Goal: Information Seeking & Learning: Learn about a topic

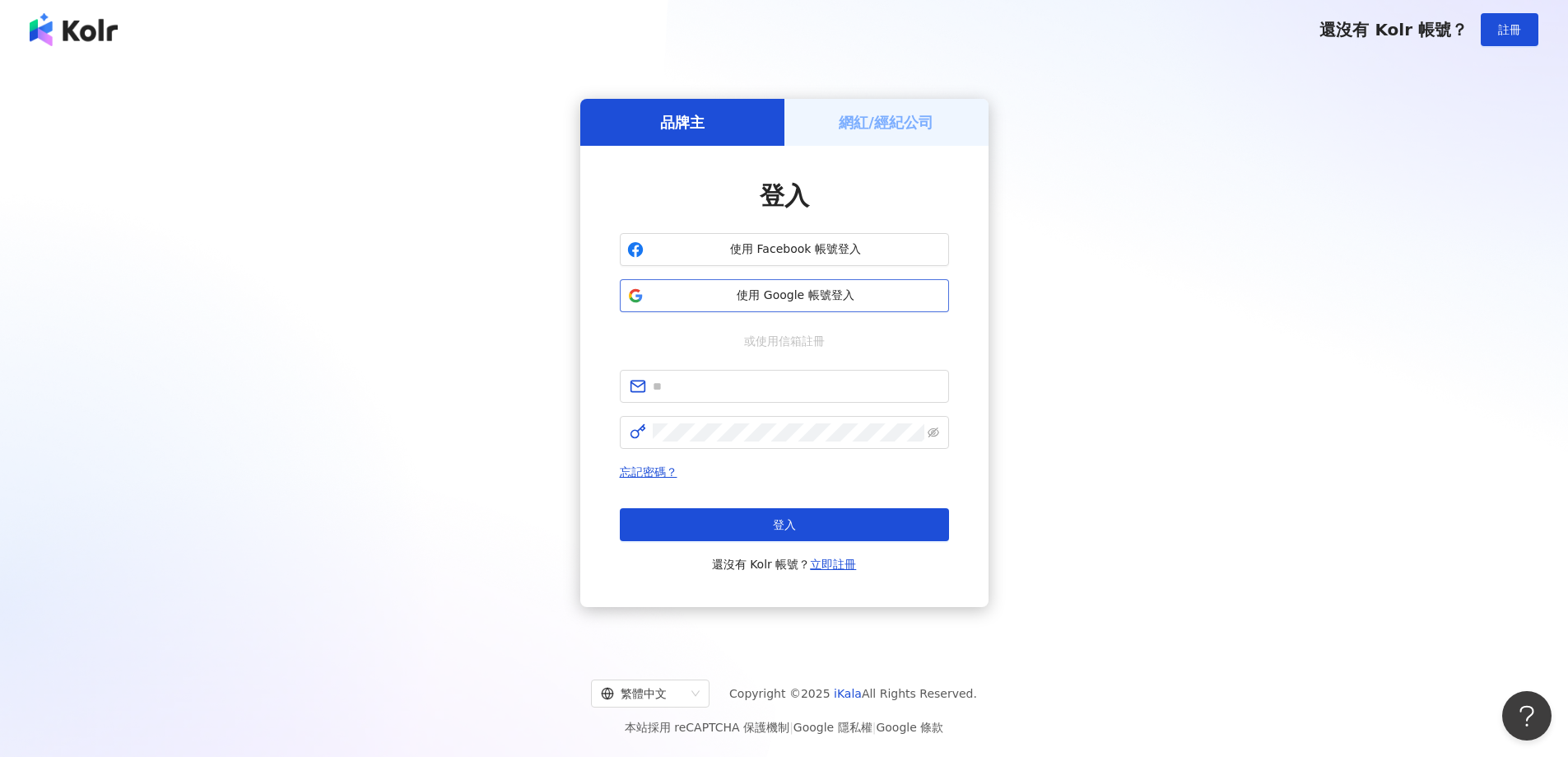
click at [784, 298] on span "使用 Google 帳號登入" at bounding box center [796, 296] width 292 height 17
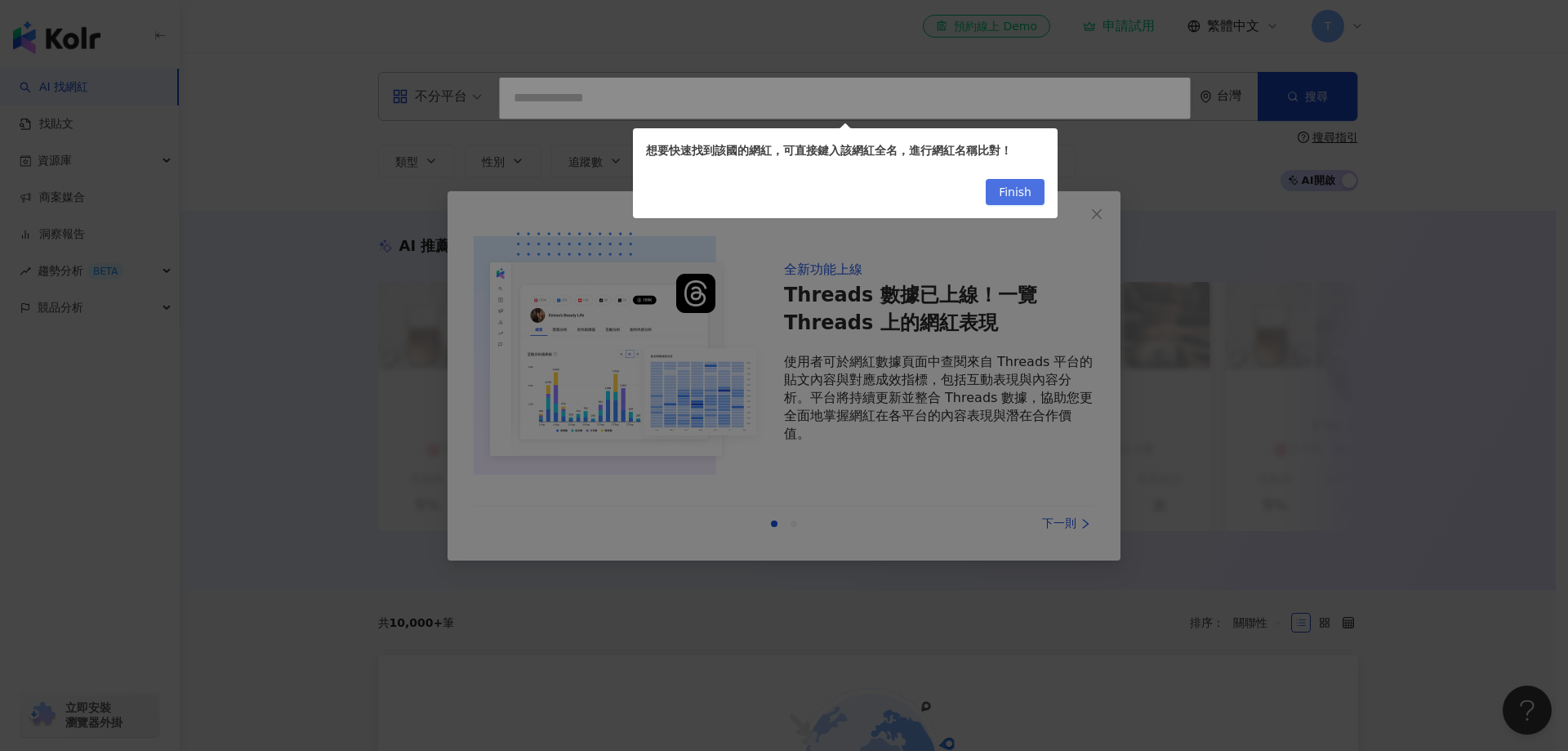
click at [1025, 199] on span "Finish" at bounding box center [1016, 193] width 33 height 26
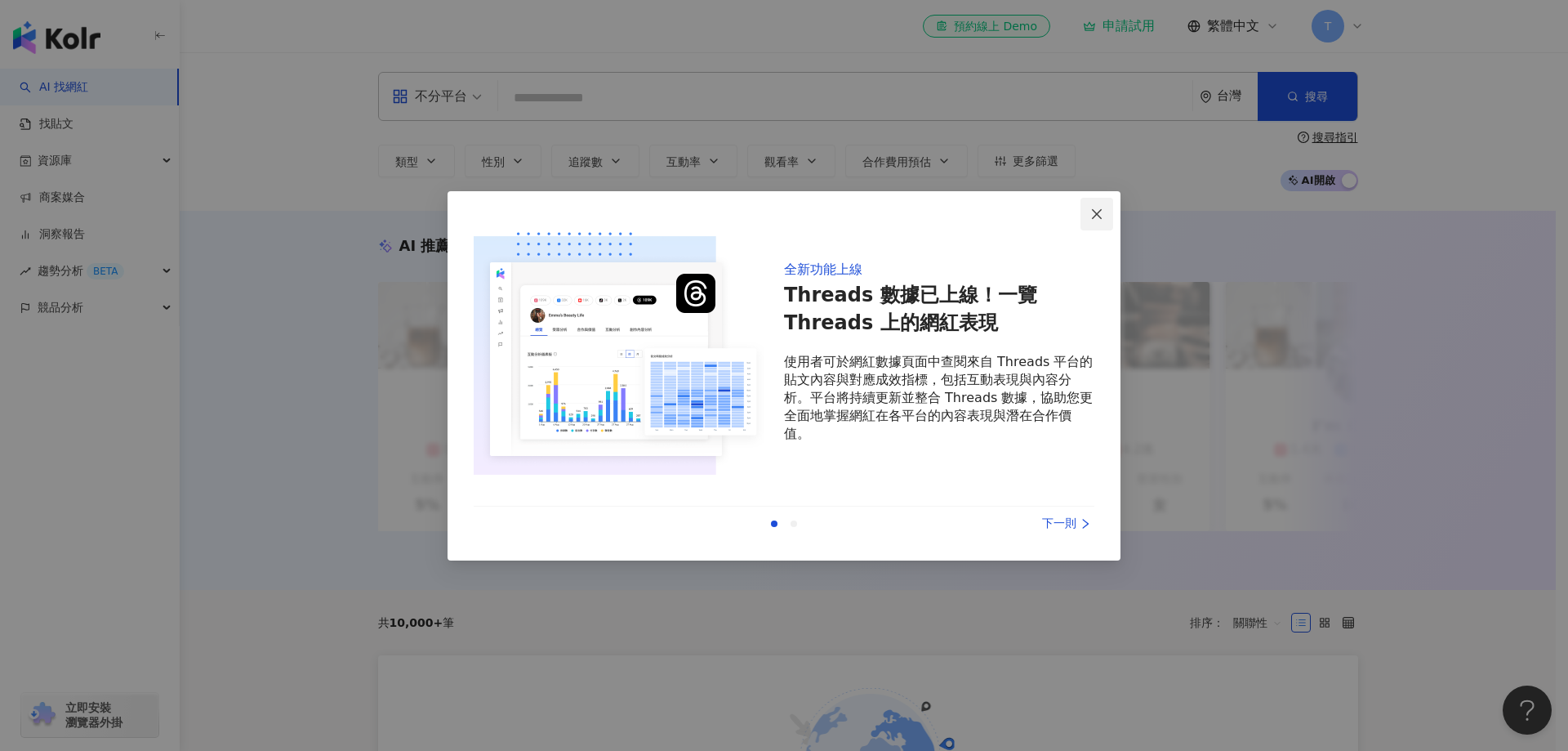
click at [1095, 216] on icon "close" at bounding box center [1097, 214] width 10 height 10
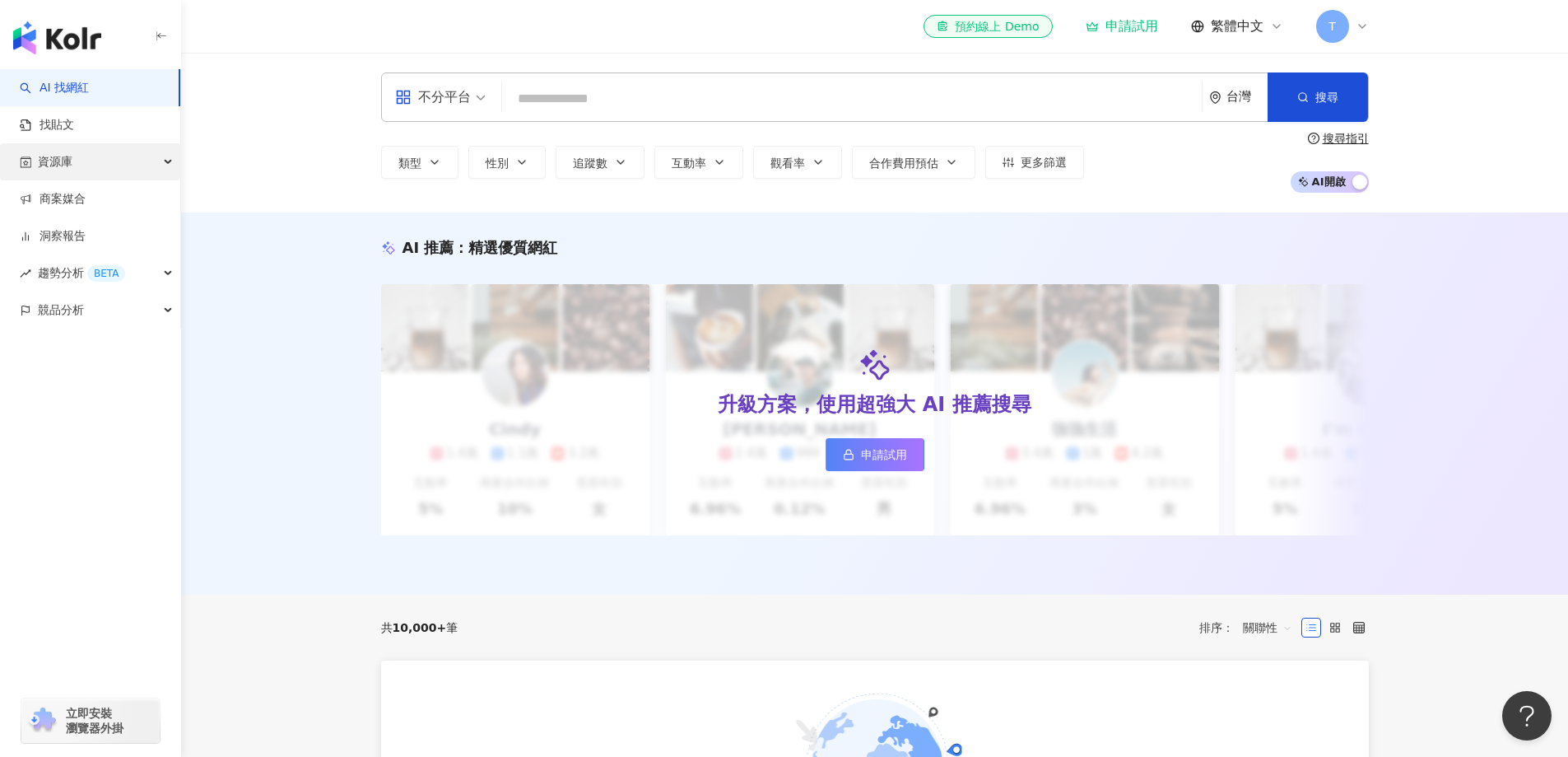
click at [110, 177] on div "資源庫" at bounding box center [90, 162] width 180 height 37
click at [63, 353] on link "洞察報告" at bounding box center [53, 348] width 66 height 17
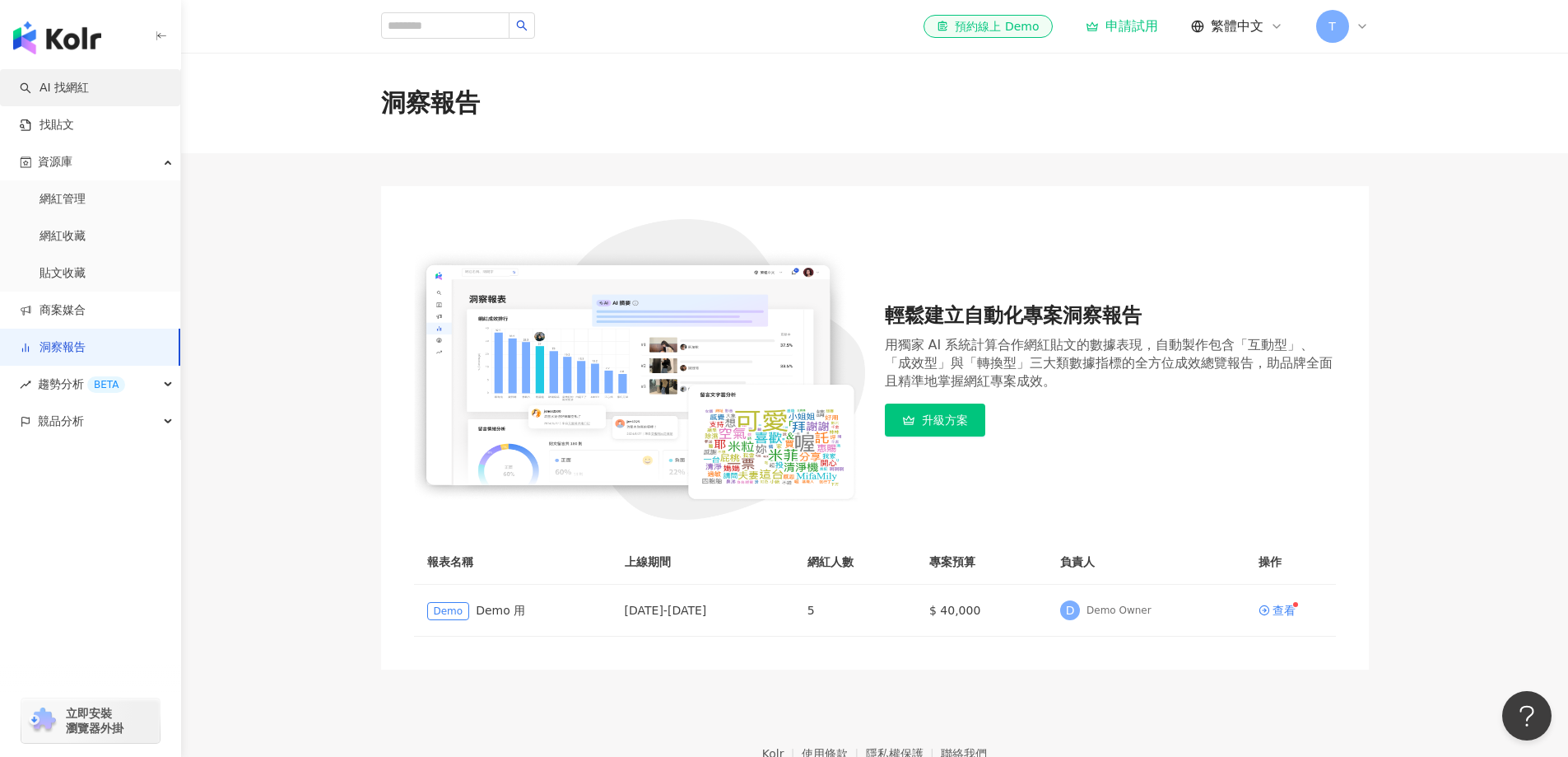
click at [89, 87] on link "AI 找網紅" at bounding box center [54, 88] width 69 height 17
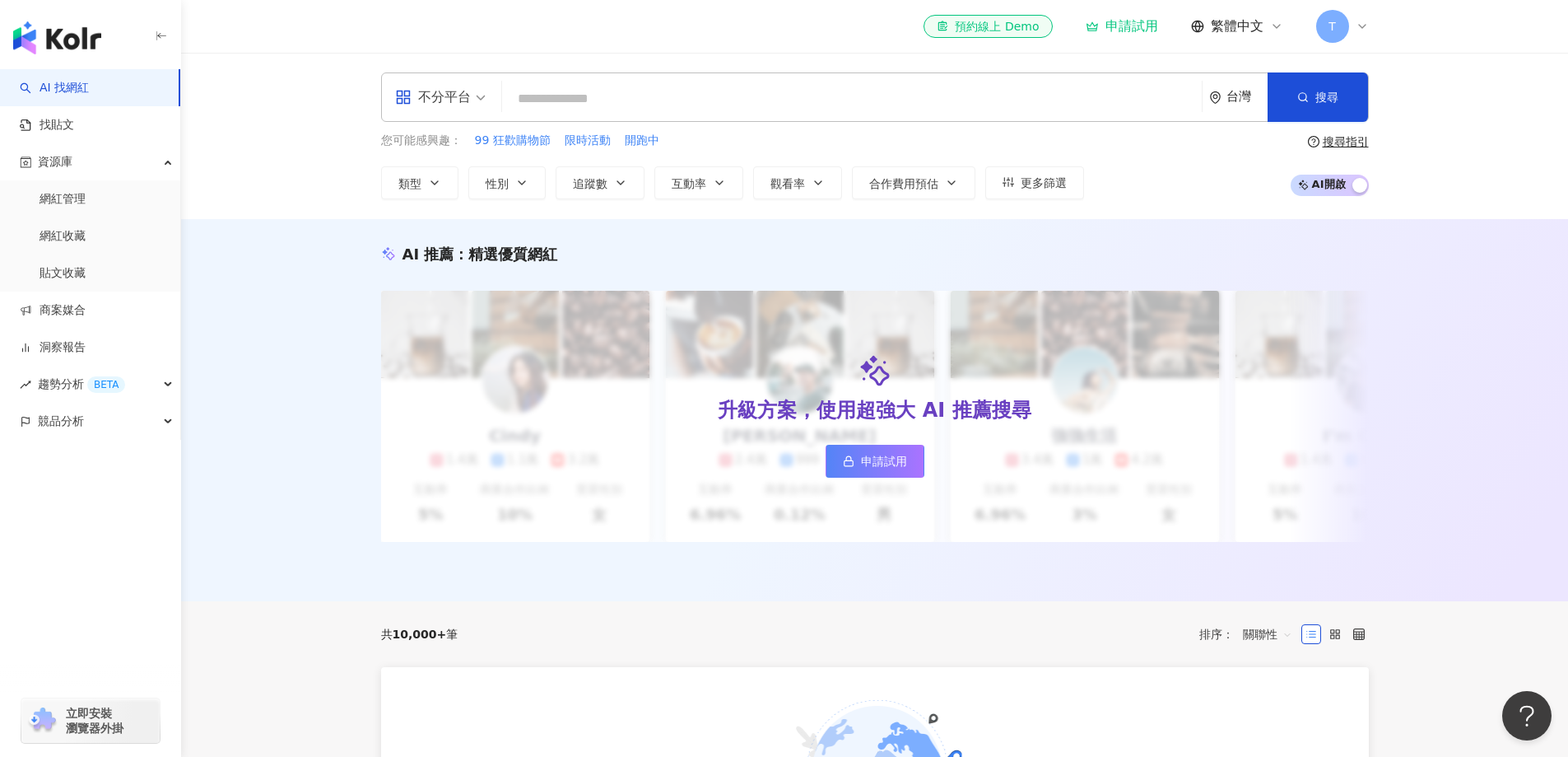
click at [459, 90] on span "不分平台" at bounding box center [440, 98] width 91 height 27
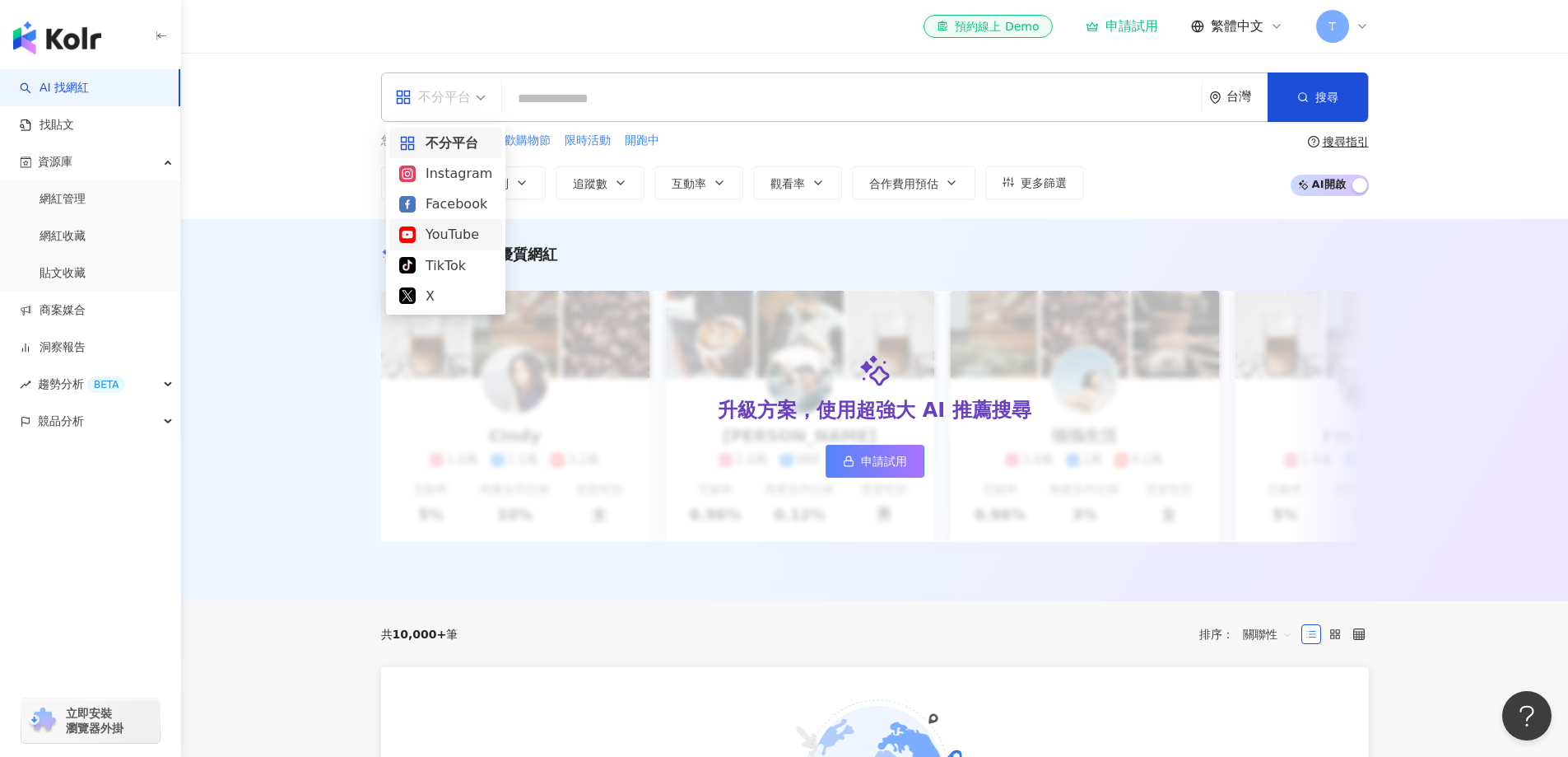
click at [445, 228] on div "YouTube" at bounding box center [446, 234] width 93 height 21
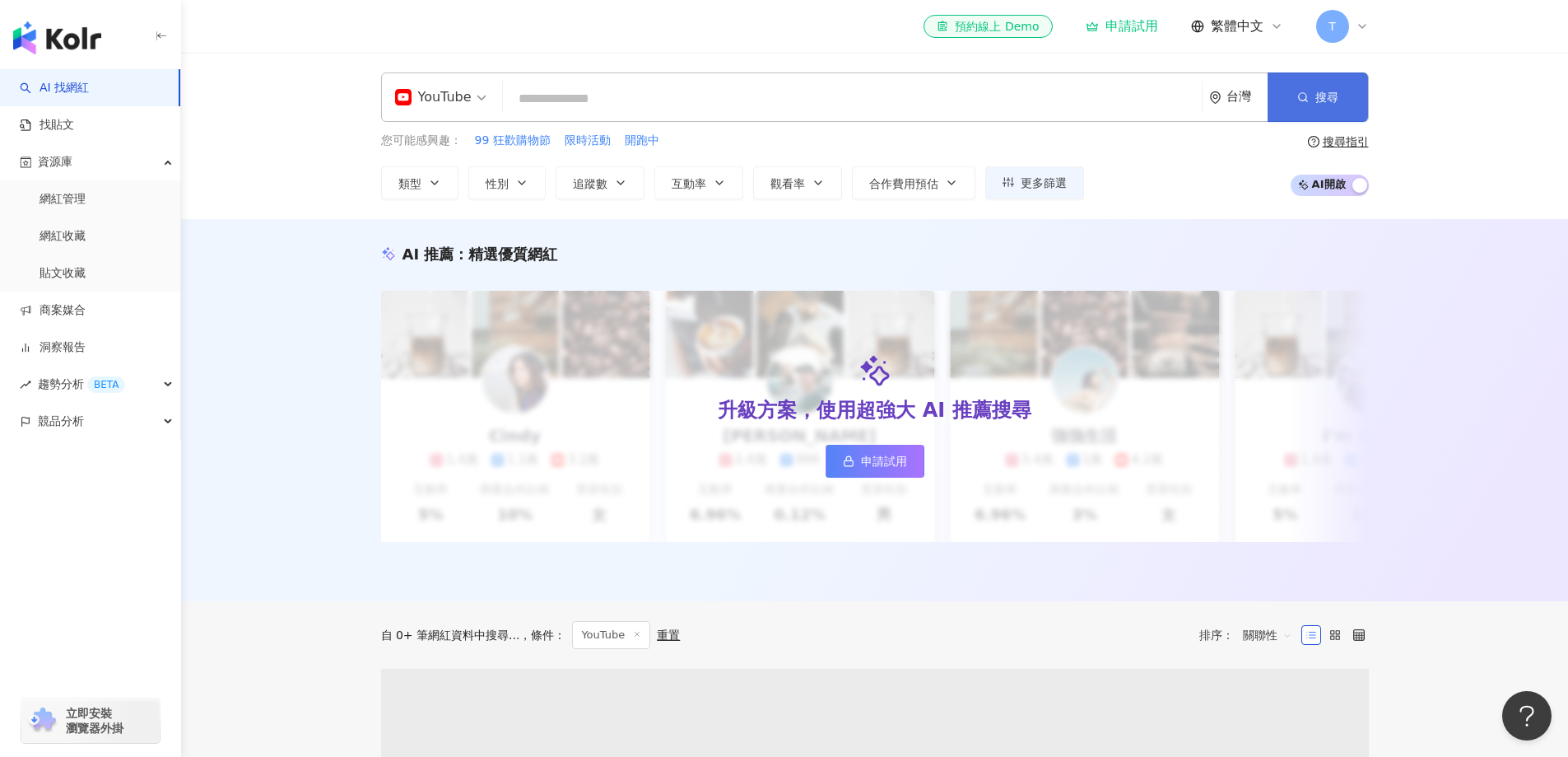
click at [1295, 92] on button "搜尋" at bounding box center [1318, 97] width 100 height 49
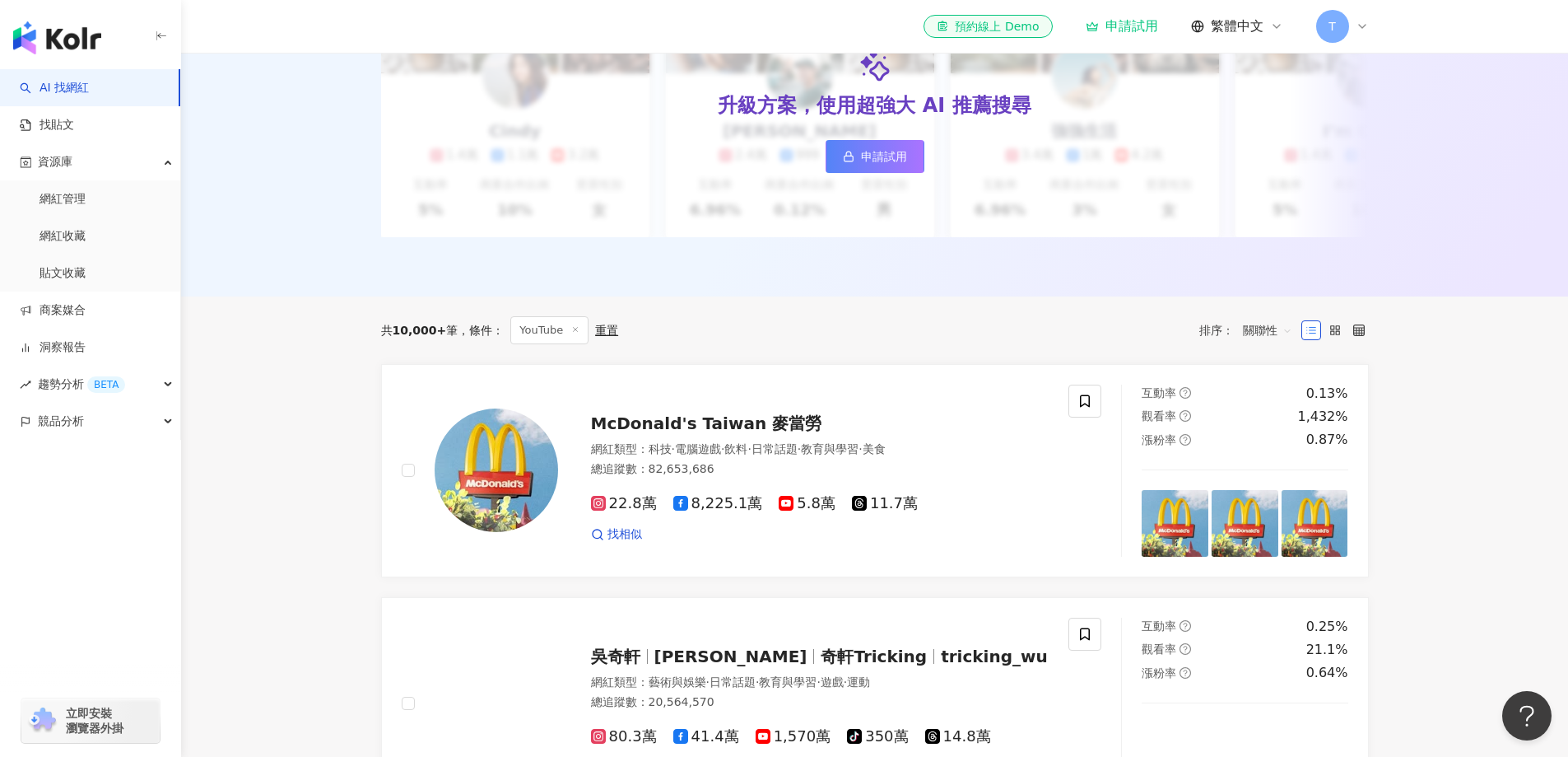
scroll to position [247, 0]
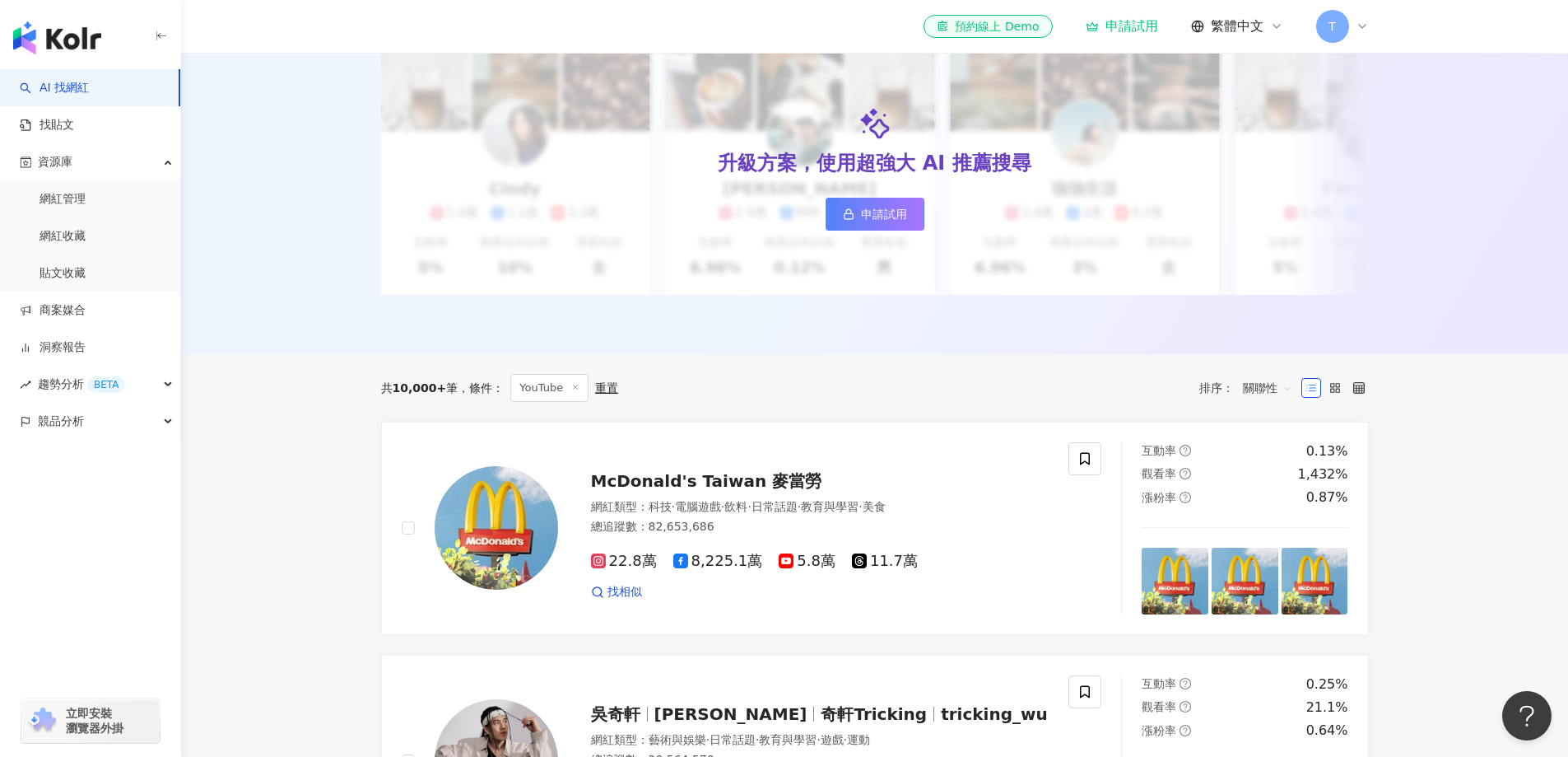
click at [567, 378] on div "共 10,000+ 筆 條件 ： YouTube 重置 排序： 關聯性" at bounding box center [874, 388] width 988 height 68
drag, startPoint x: 938, startPoint y: 433, endPoint x: 949, endPoint y: 366, distance: 67.9
click at [948, 400] on div "共 10,000+ 筆 條件 ： YouTube 重置 排序： 關聯性" at bounding box center [874, 388] width 988 height 68
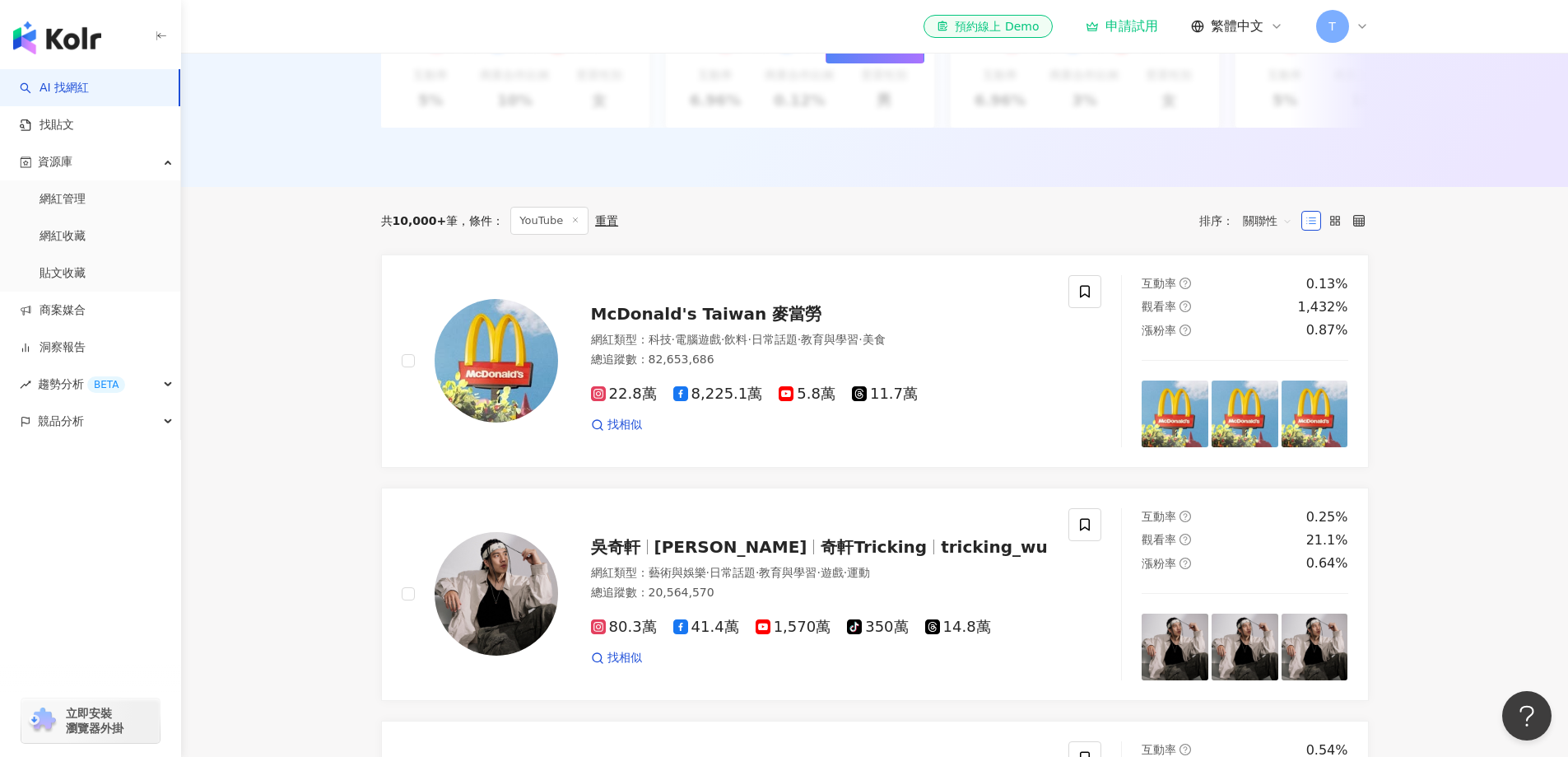
scroll to position [412, 0]
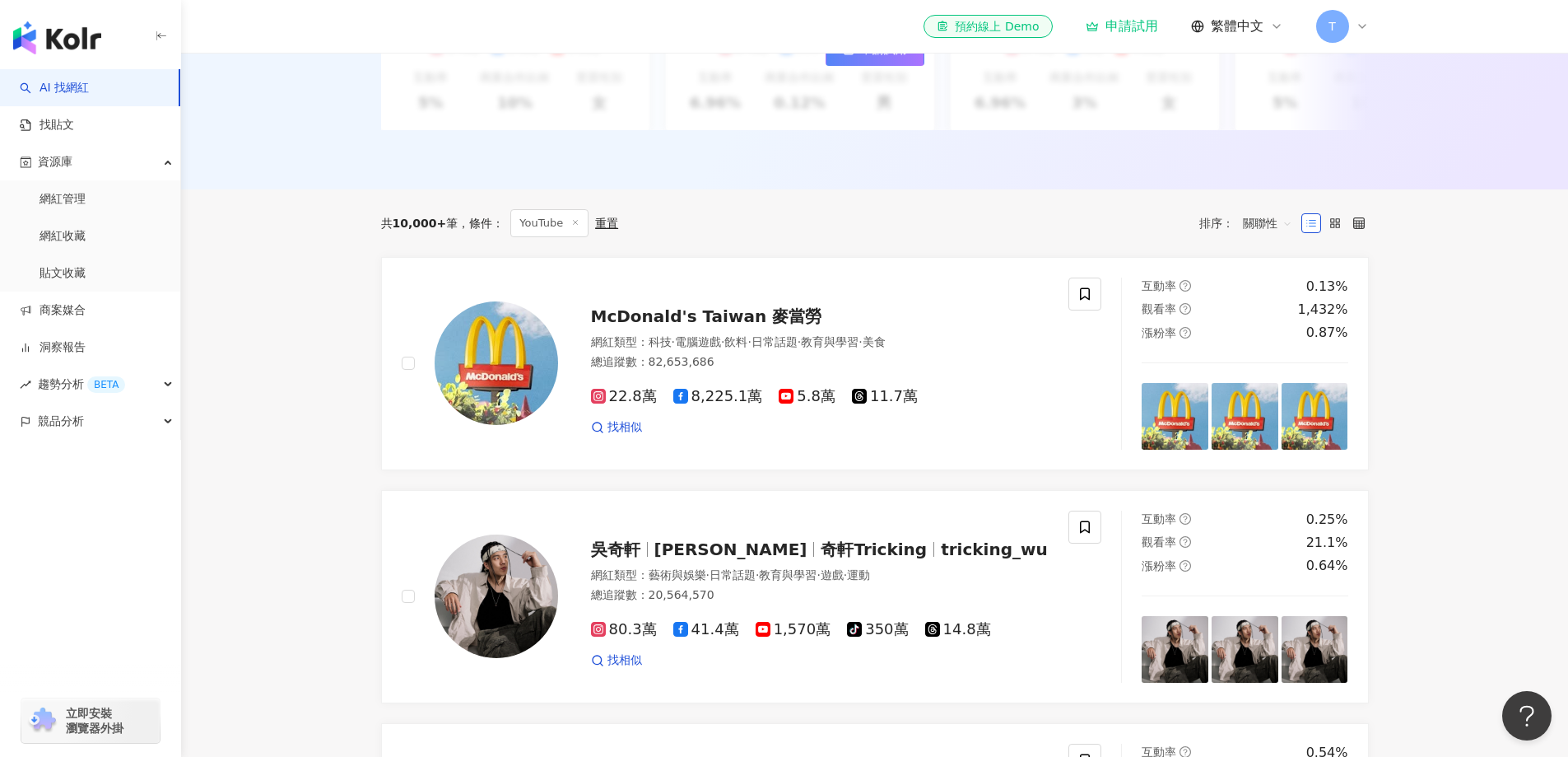
drag, startPoint x: 548, startPoint y: 227, endPoint x: 574, endPoint y: 232, distance: 26.5
click at [548, 228] on span "YouTube" at bounding box center [549, 223] width 78 height 28
click at [1273, 235] on span "關聯性" at bounding box center [1267, 223] width 49 height 27
click at [1280, 302] on div "追蹤數" at bounding box center [1267, 298] width 41 height 18
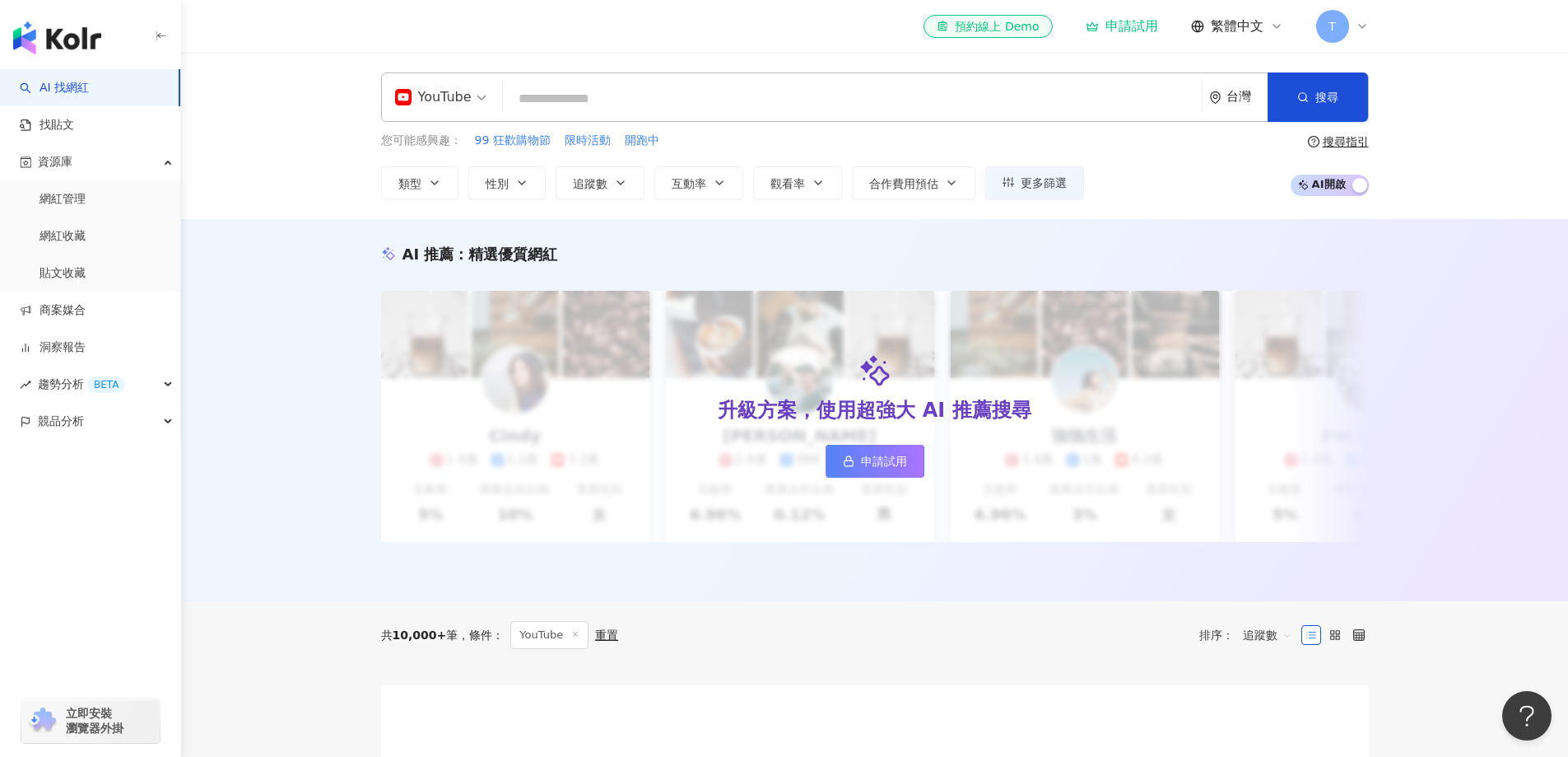
click at [1346, 178] on span "AI 開啟 AI 關閉" at bounding box center [1330, 185] width 78 height 22
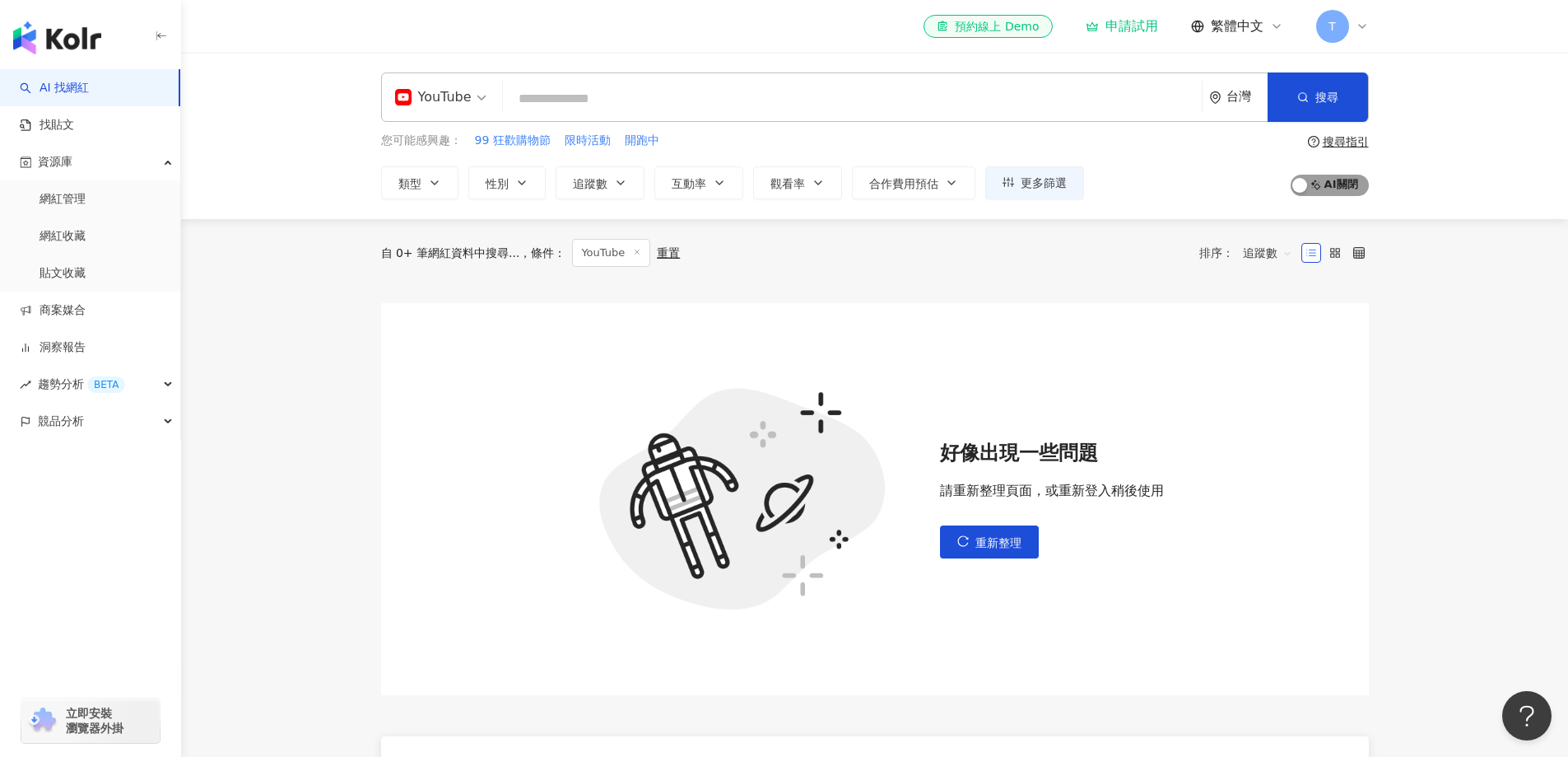
click at [1315, 178] on span "AI 開啟 AI 關閉" at bounding box center [1330, 185] width 78 height 22
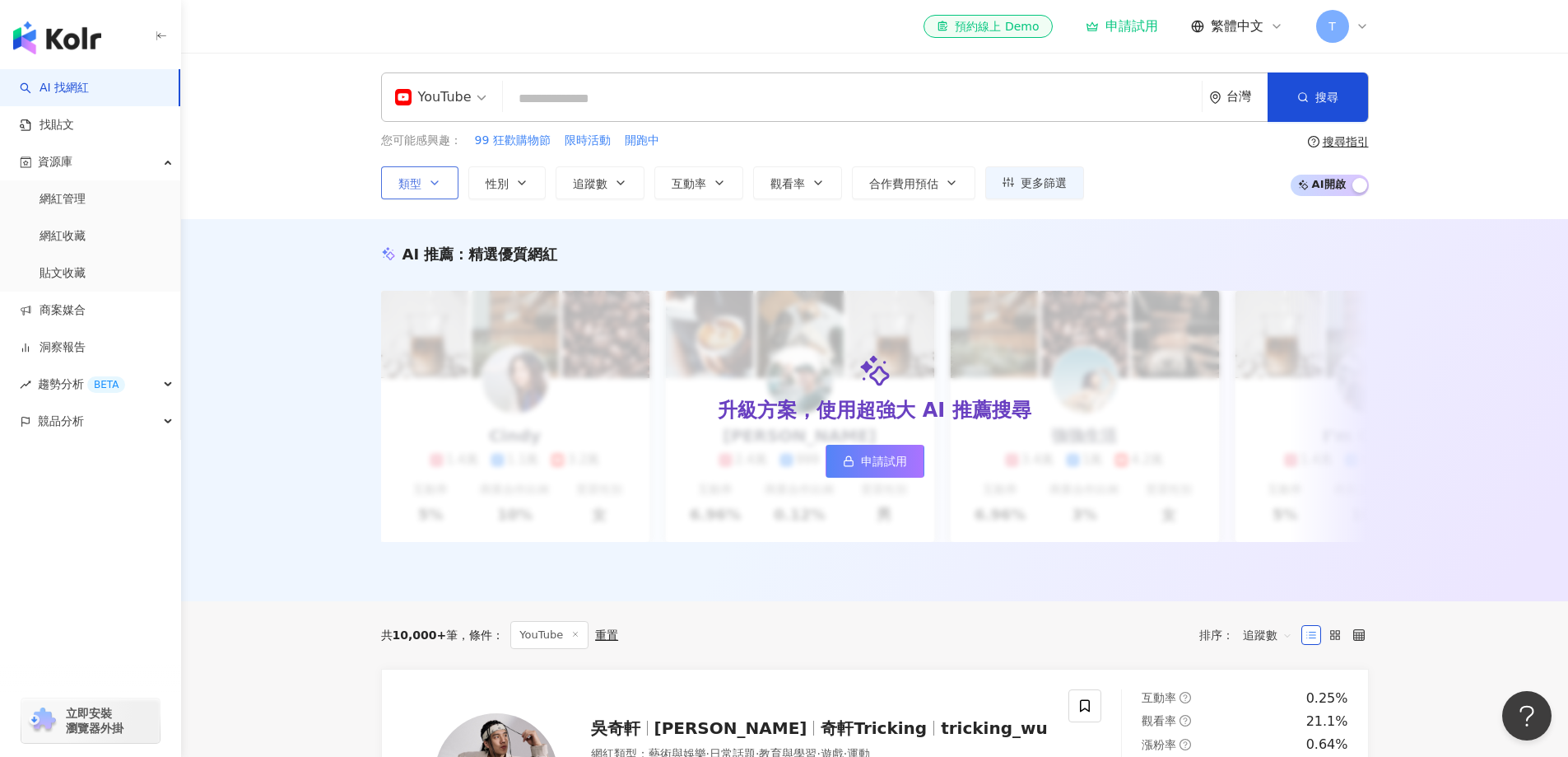
click at [403, 193] on button "類型" at bounding box center [419, 183] width 78 height 33
click at [413, 201] on div "YouTube 台灣 搜尋 您可能感興趣： 99 狂歡購物節 限時活動 開跑中 類型 搜尋或選擇您想要的類型： 搜尋 藝術與娛樂 美妝時尚 氣候和環境 日常話…" at bounding box center [874, 136] width 1387 height 167
click at [488, 189] on span "性別" at bounding box center [498, 183] width 23 height 13
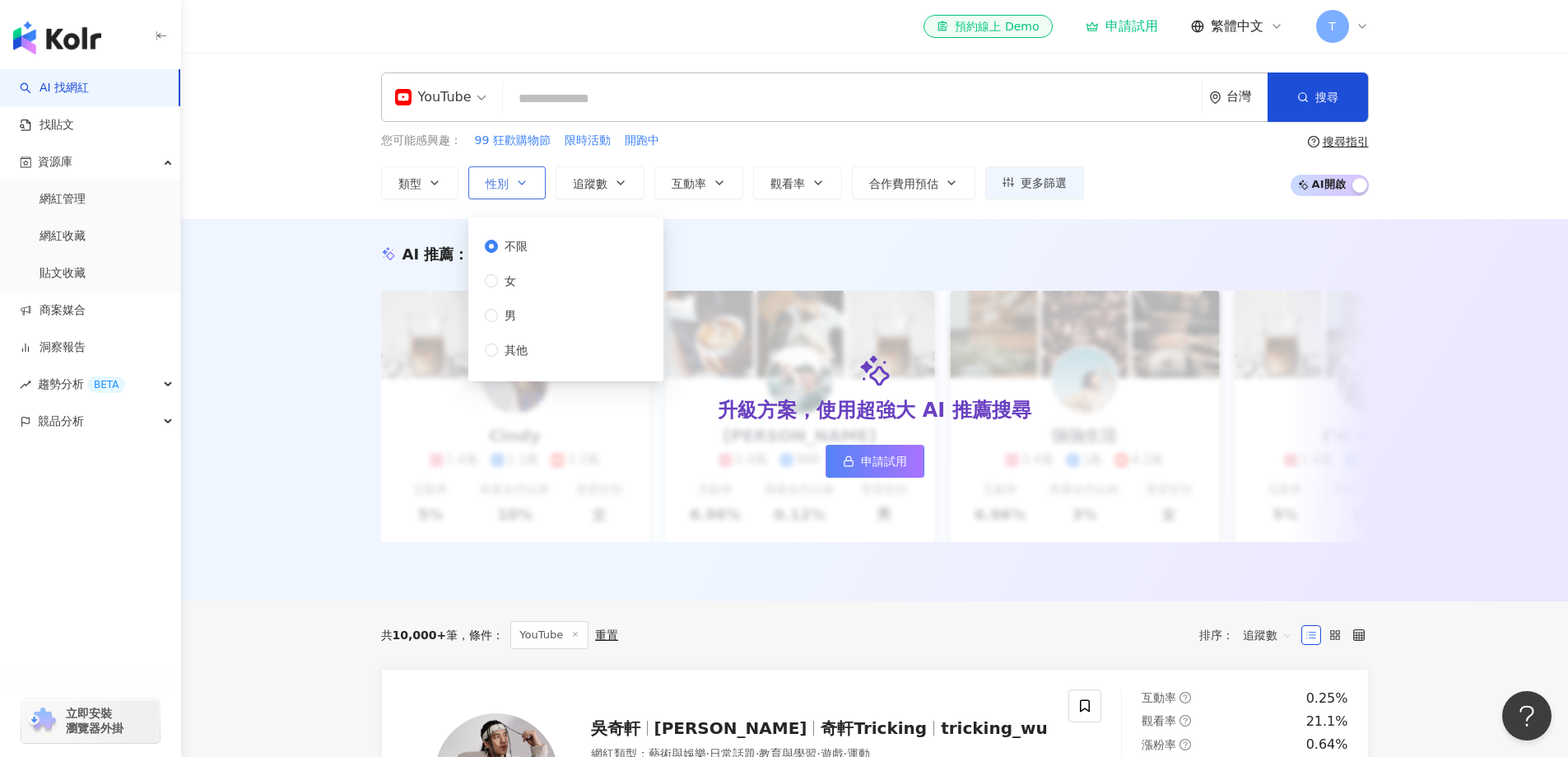
click at [488, 189] on span "性別" at bounding box center [498, 183] width 23 height 13
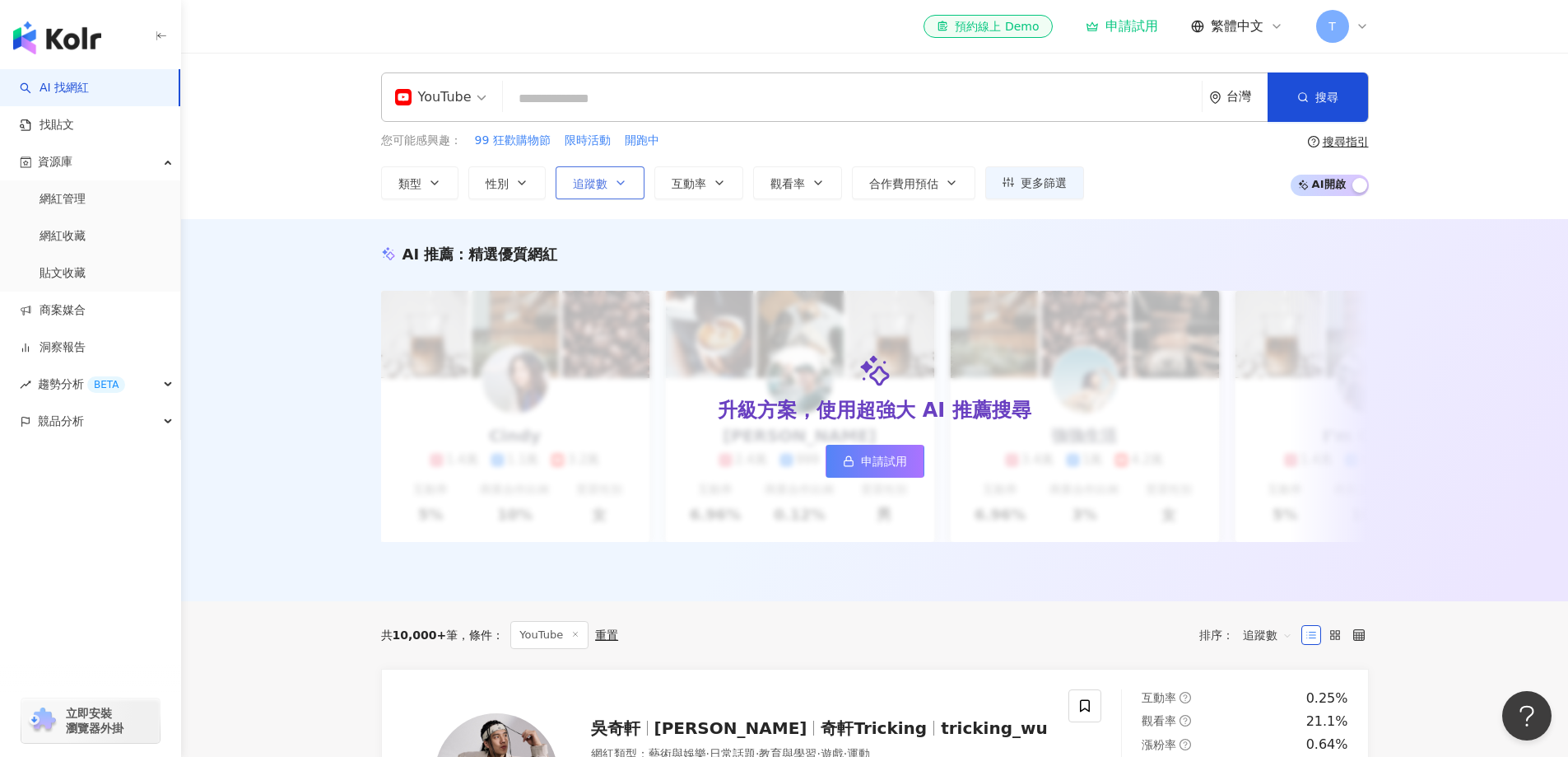
click at [587, 194] on button "追蹤數" at bounding box center [600, 183] width 89 height 33
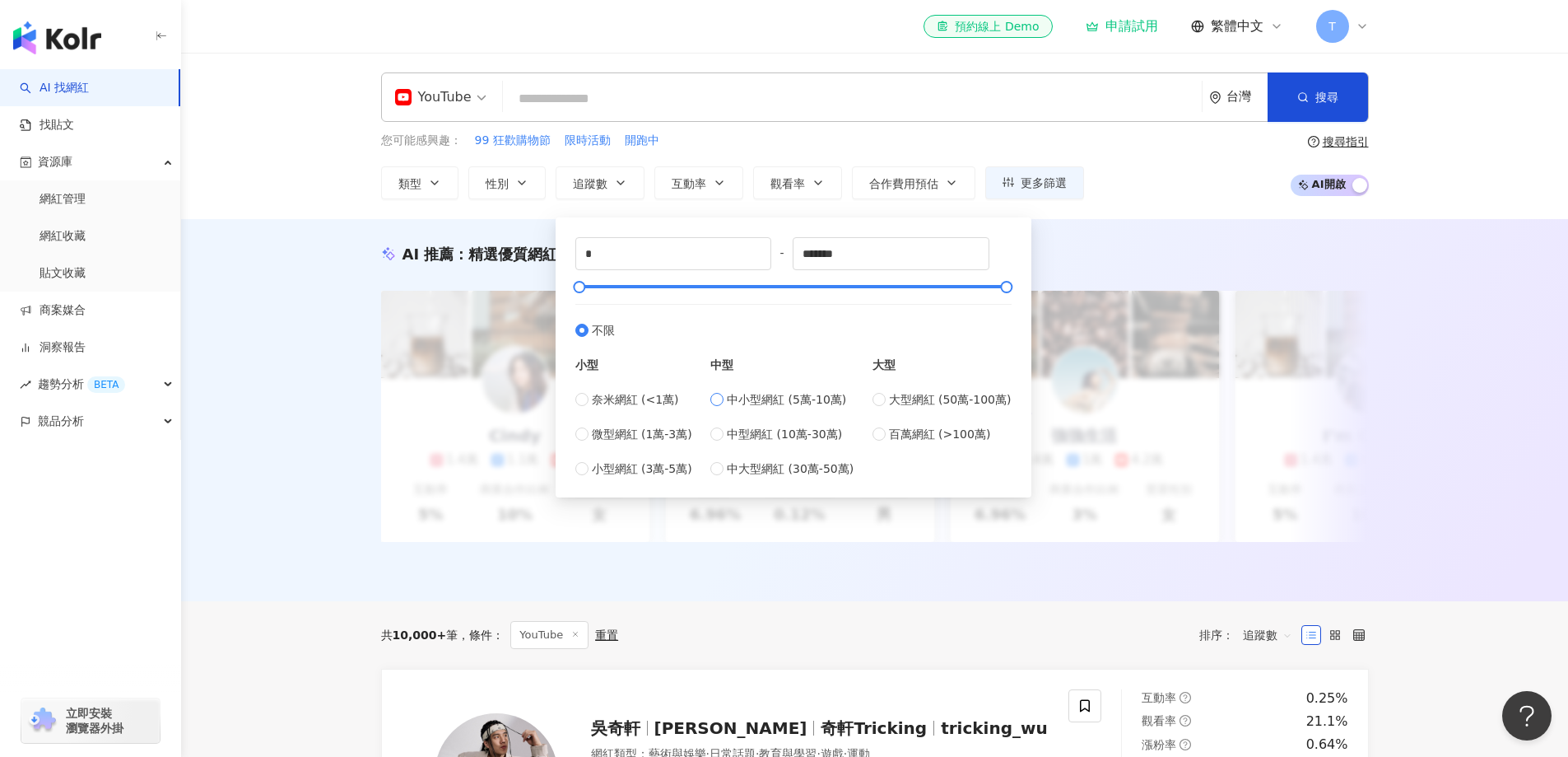
click at [755, 399] on span "中小型網紅 (5萬-10萬)" at bounding box center [786, 399] width 119 height 18
type input "*****"
click at [757, 434] on span "中型網紅 (10萬-30萬)" at bounding box center [784, 434] width 115 height 18
type input "******"
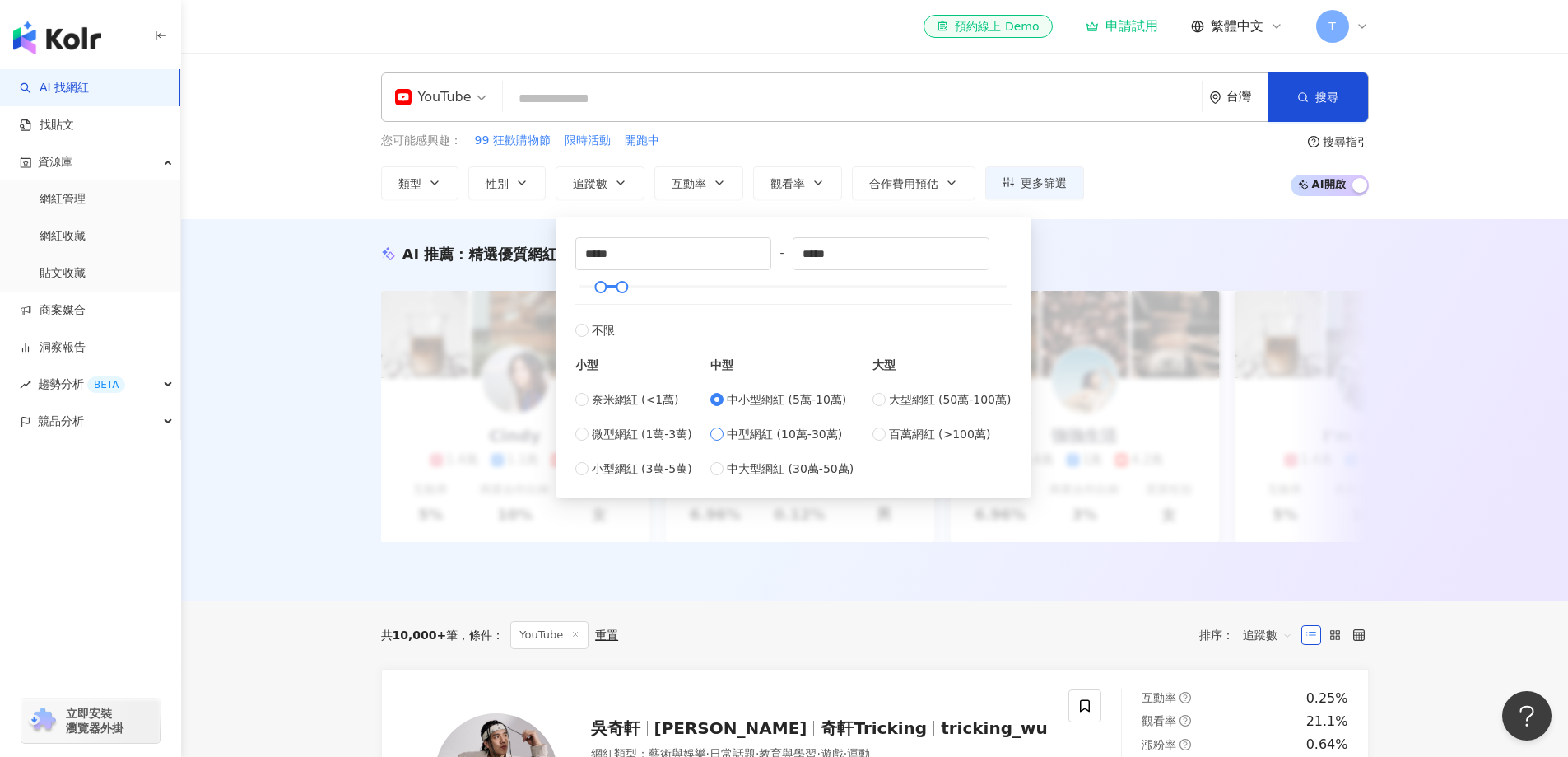
type input "******"
click at [748, 472] on span "中大型網紅 (30萬-50萬)" at bounding box center [790, 469] width 127 height 18
type input "******"
type input "*****"
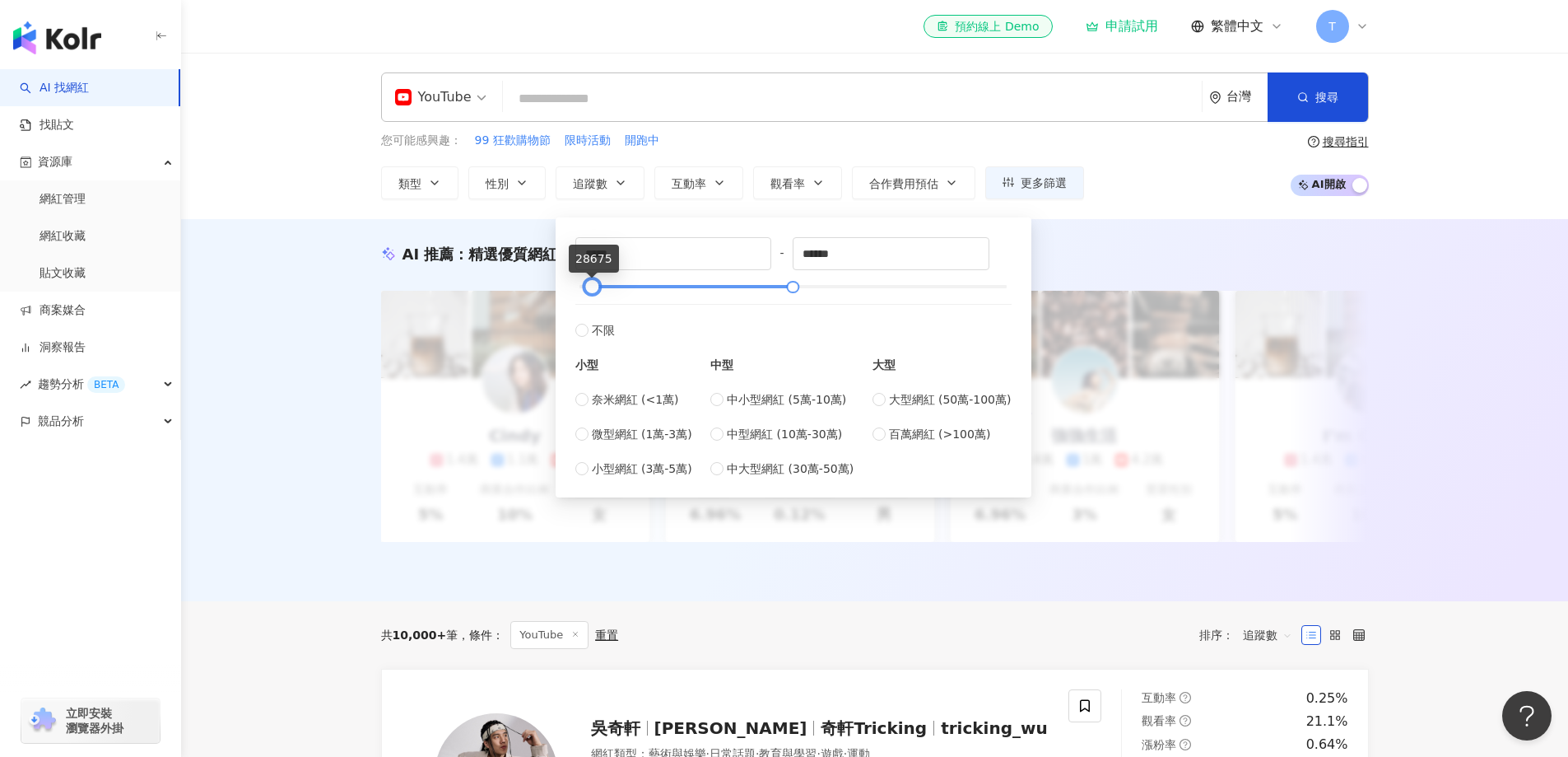
drag, startPoint x: 700, startPoint y: 284, endPoint x: 592, endPoint y: 281, distance: 108.0
click at [592, 282] on div at bounding box center [793, 287] width 428 height 10
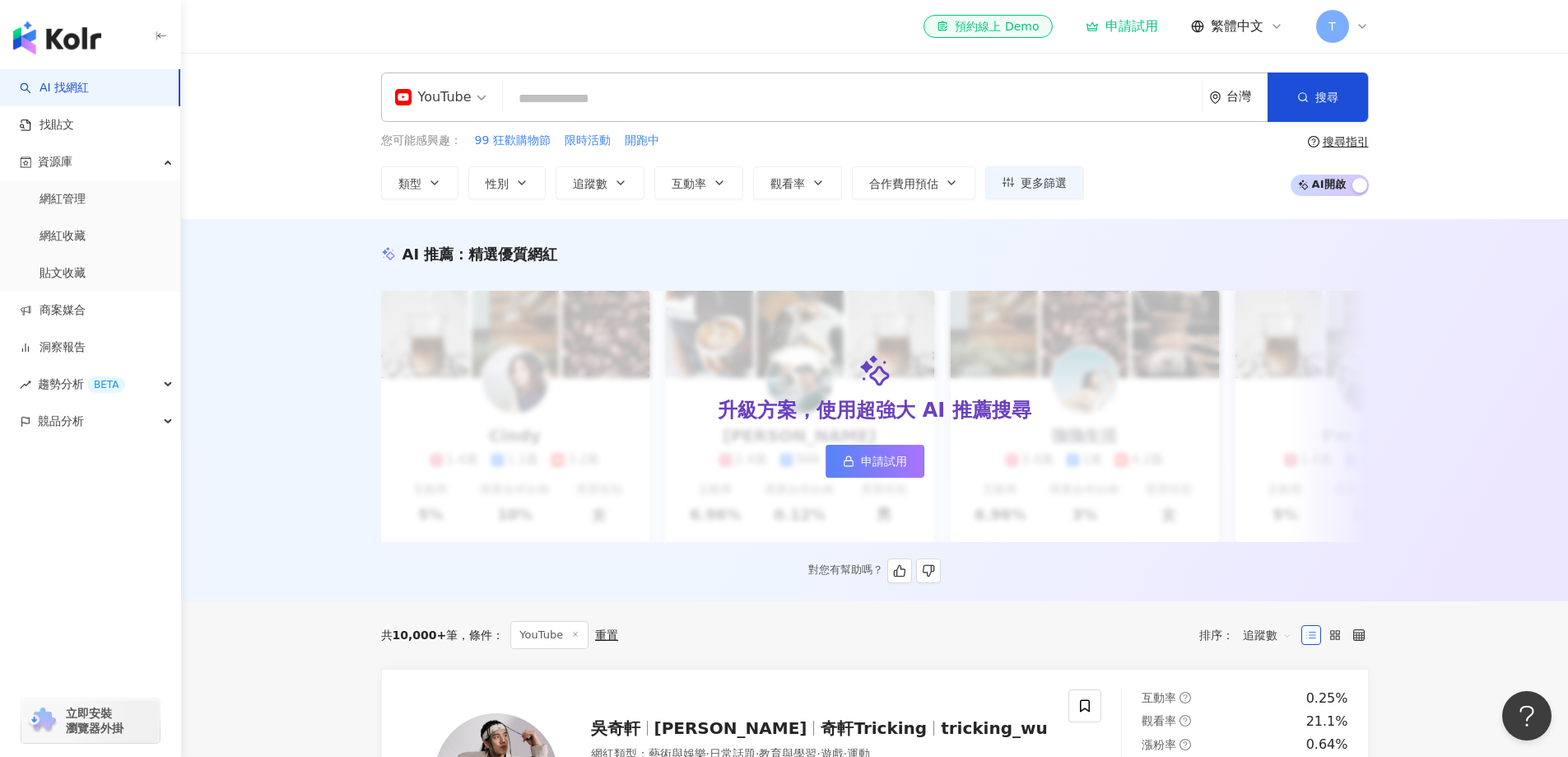
click at [1113, 256] on div "AI 推薦 ： 精選優質網紅" at bounding box center [874, 253] width 988 height 21
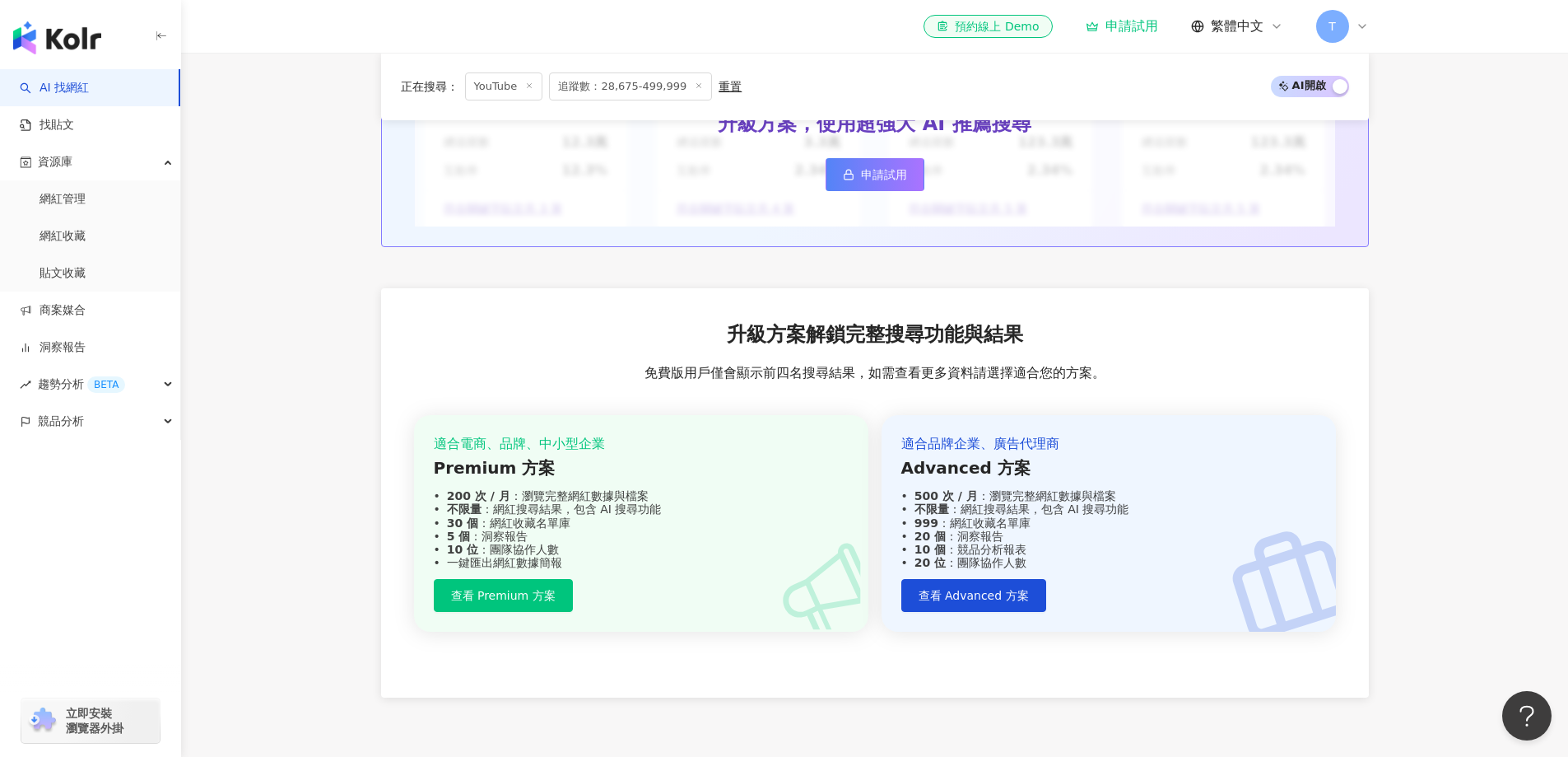
scroll to position [1878, 0]
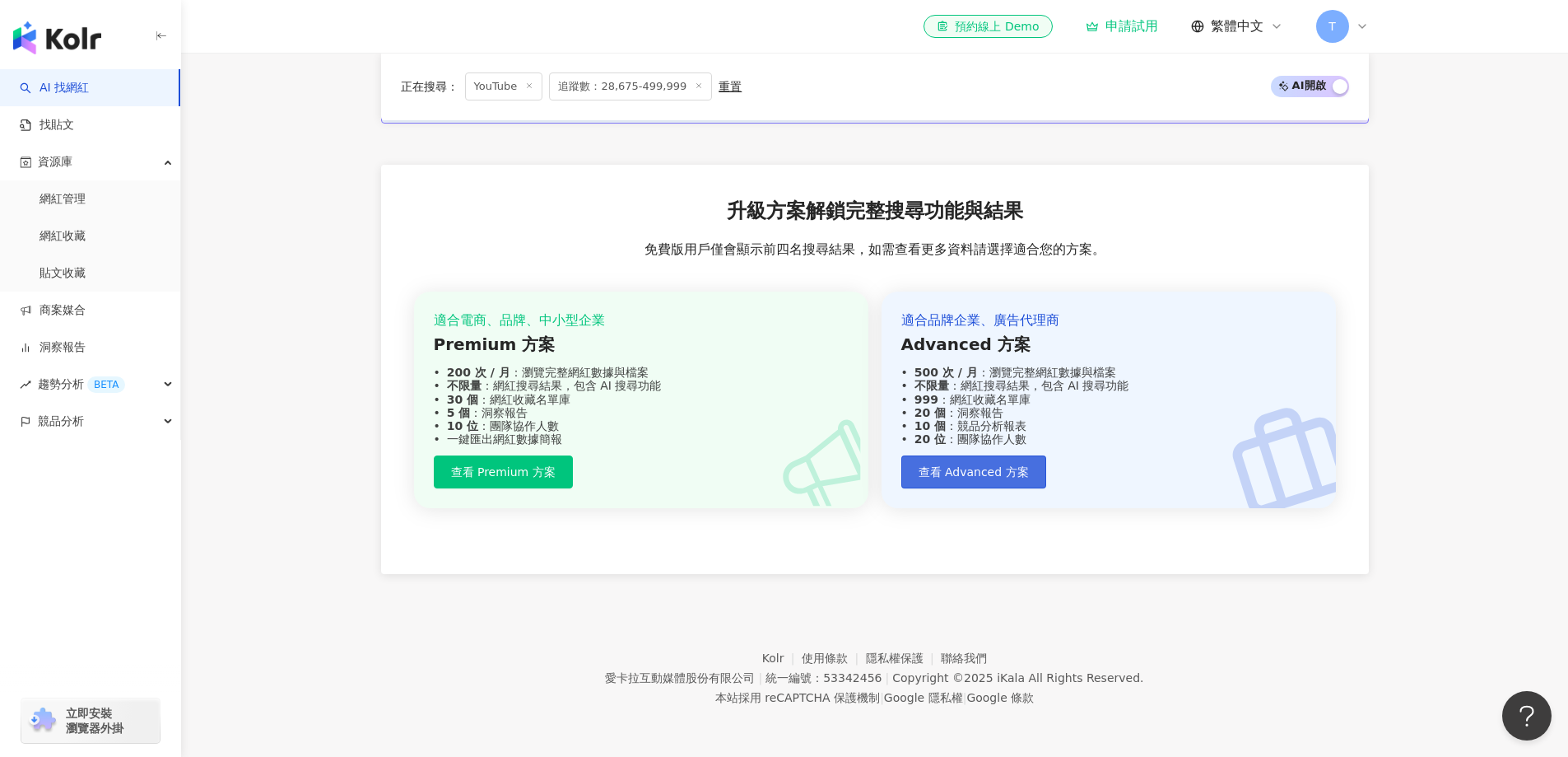
click at [999, 461] on button "查看 Advanced 方案" at bounding box center [974, 472] width 145 height 33
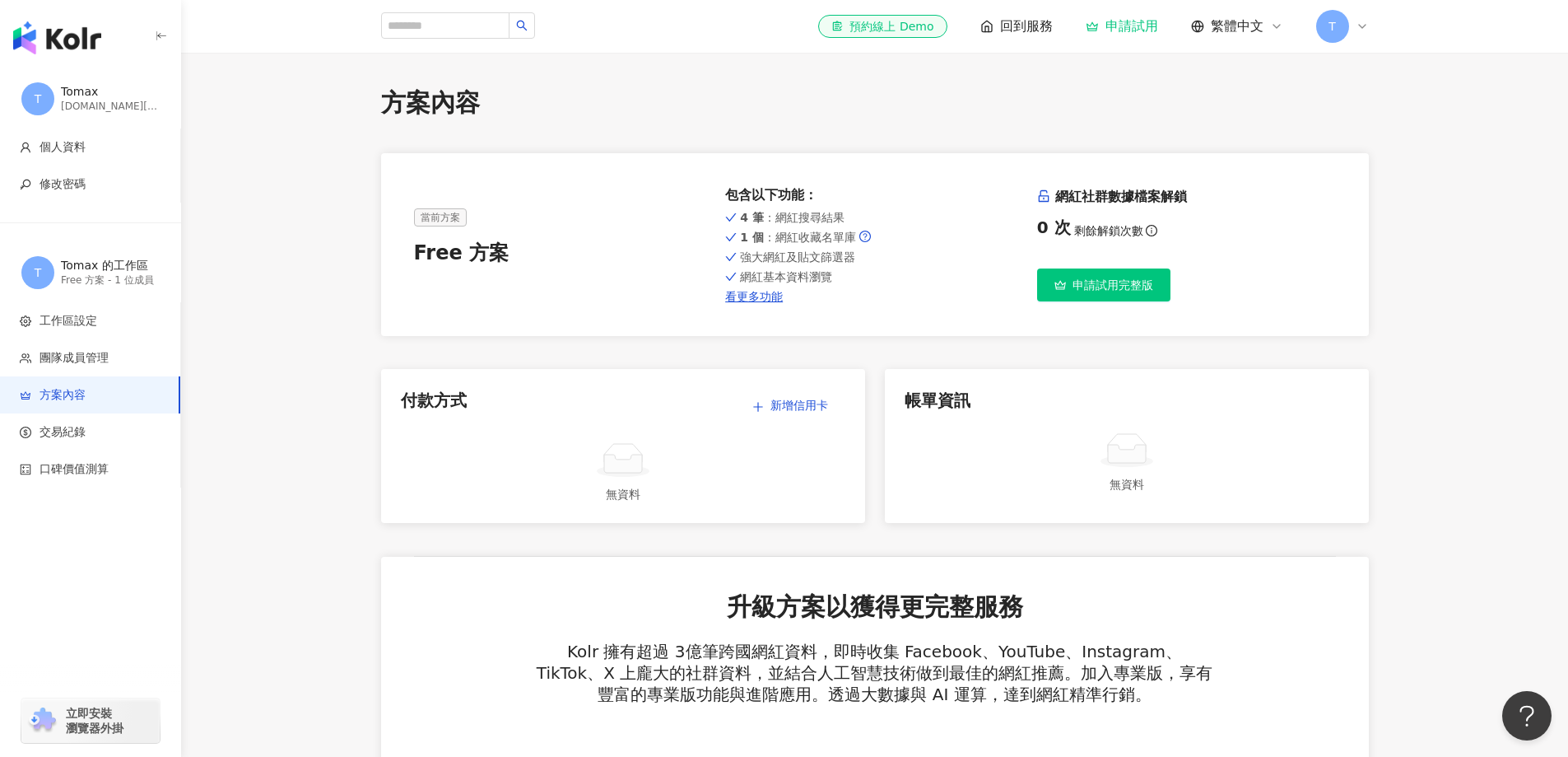
drag, startPoint x: 741, startPoint y: 211, endPoint x: 912, endPoint y: 235, distance: 172.7
click at [912, 235] on div "4 筆 ：網紅搜尋結果 1 個 ：網紅收藏名單庫 強大網紅及貼文篩選器 網紅基本資料瀏覽 看更多功能" at bounding box center [874, 255] width 299 height 96
click at [907, 238] on div "1 個 ：網紅收藏名單庫" at bounding box center [874, 238] width 299 height 13
click at [101, 277] on div "Free 方案 - 1 位成員" at bounding box center [110, 280] width 99 height 14
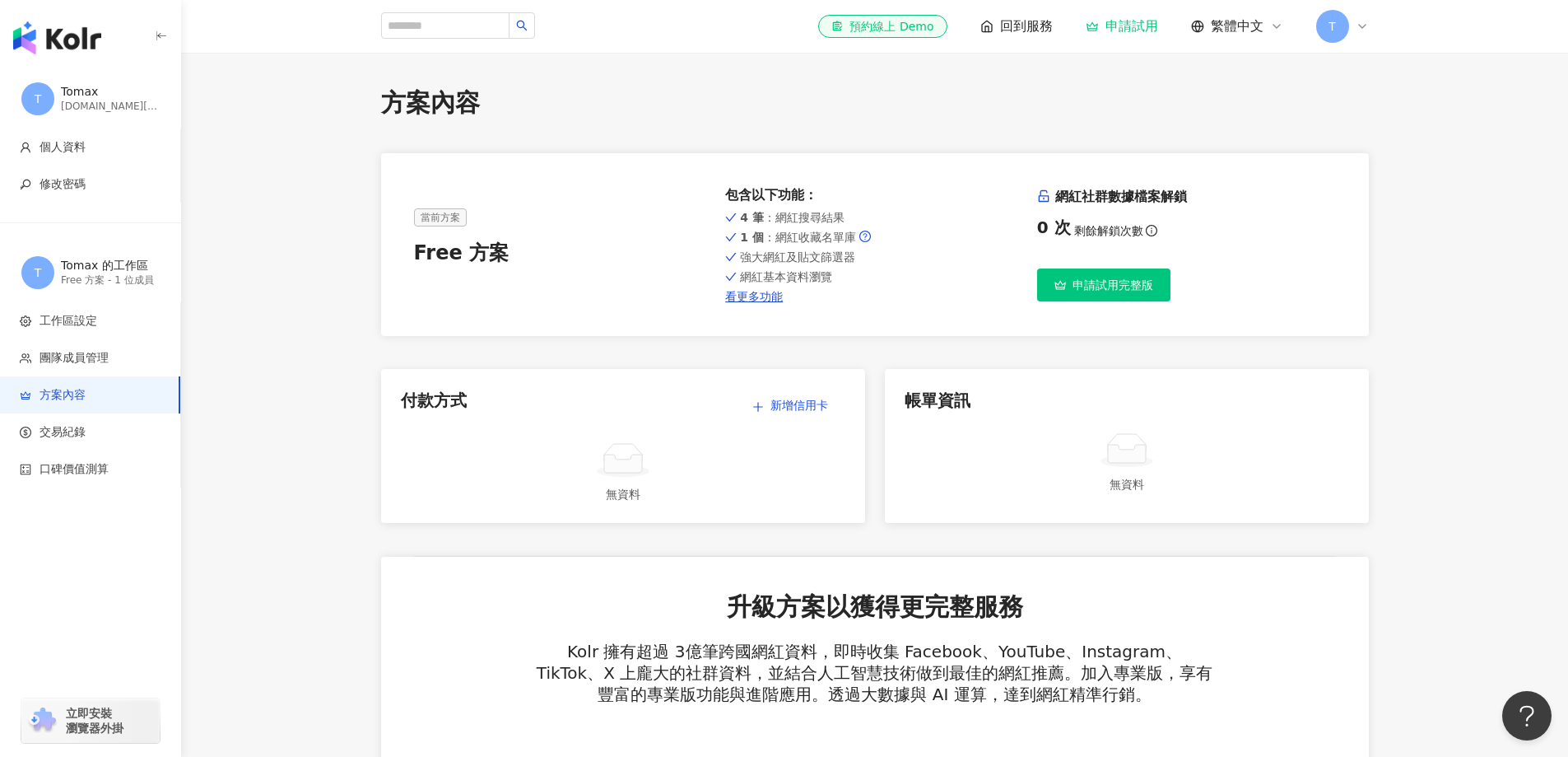
click at [101, 277] on div "Free 方案 - 1 位成員" at bounding box center [110, 280] width 99 height 14
click at [87, 104] on div "[DOMAIN_NAME][EMAIL_ADDRESS][DOMAIN_NAME]" at bounding box center [110, 107] width 99 height 14
drag, startPoint x: 378, startPoint y: 35, endPoint x: 434, endPoint y: 22, distance: 57.5
click at [383, 35] on div "el-icon-cs 預約線上 Demo 回到服務 申請試用 繁體中文 T" at bounding box center [875, 26] width 1054 height 53
click at [435, 21] on input "search" at bounding box center [445, 26] width 128 height 27
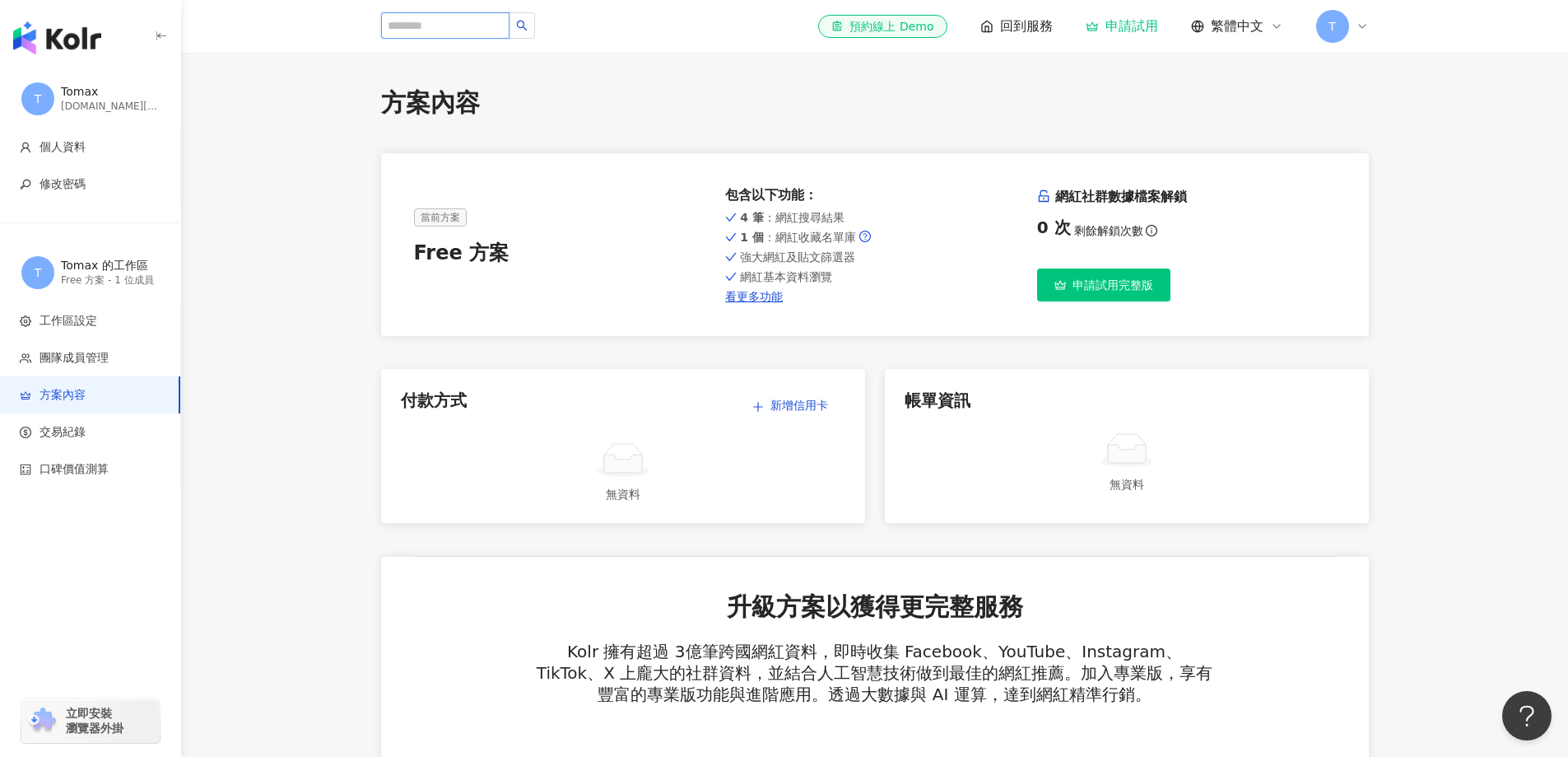
paste input "*****"
type input "*****"
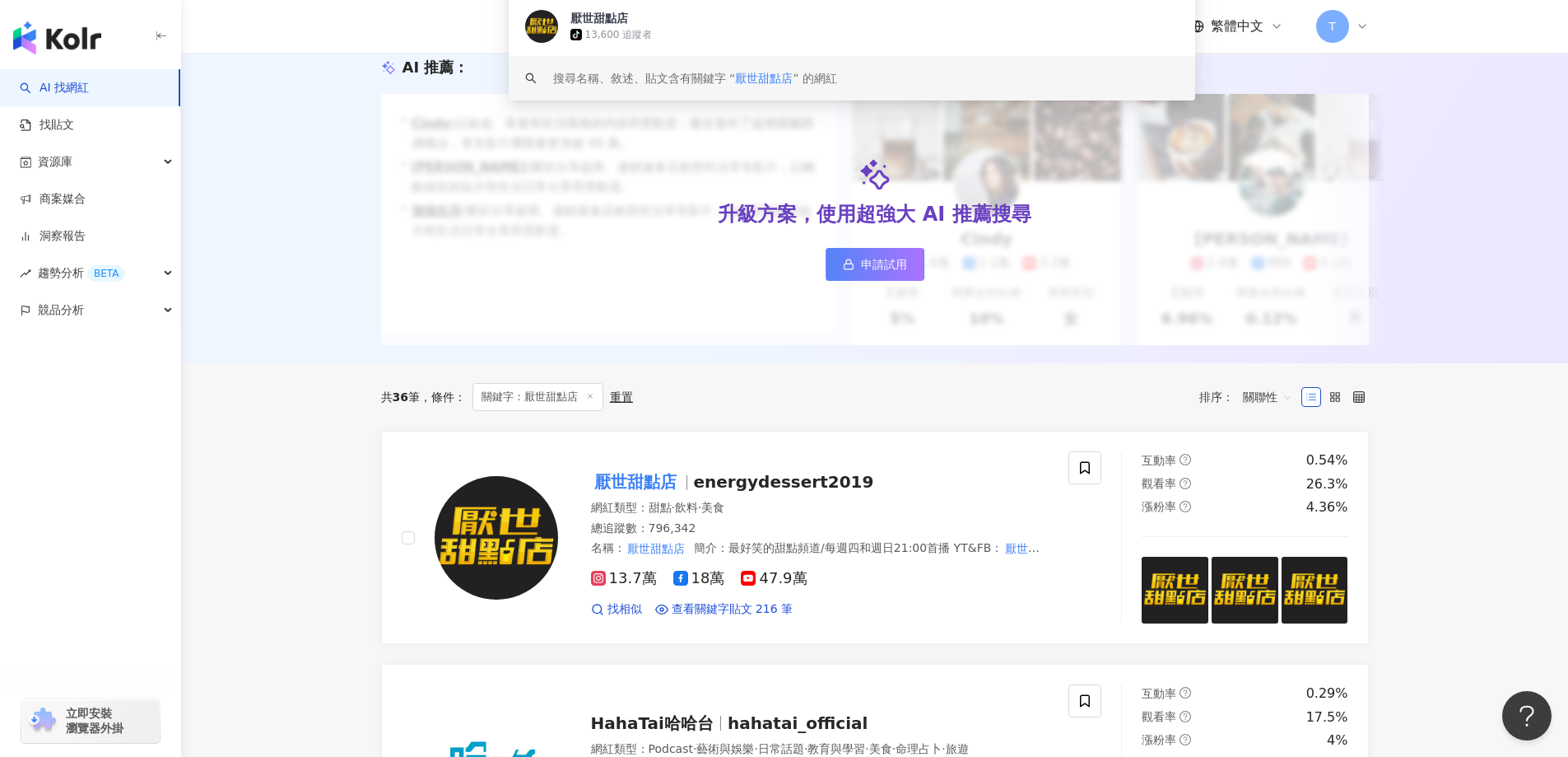
scroll to position [329, 0]
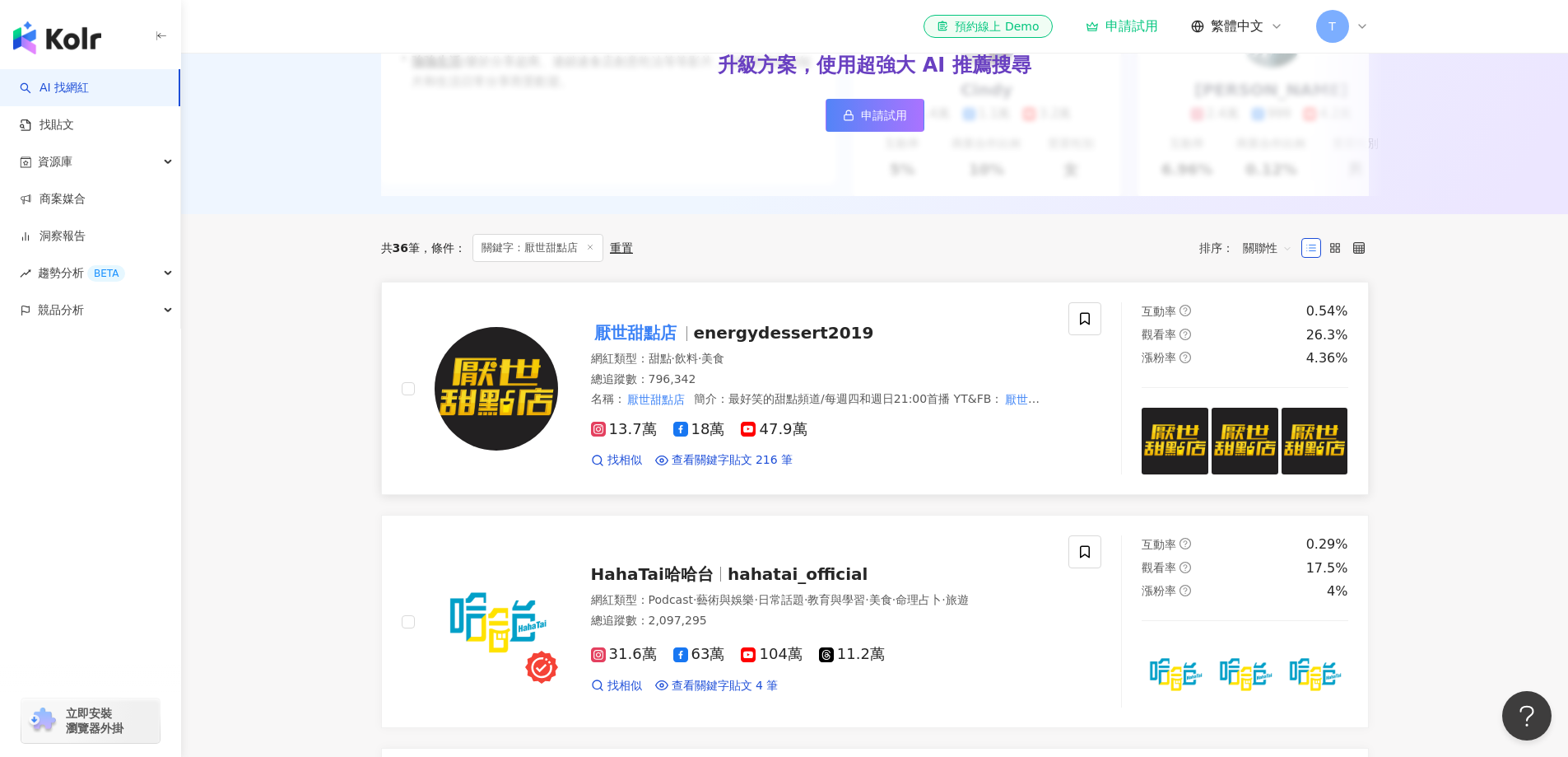
click at [764, 343] on span "energydessert2019" at bounding box center [784, 333] width 180 height 20
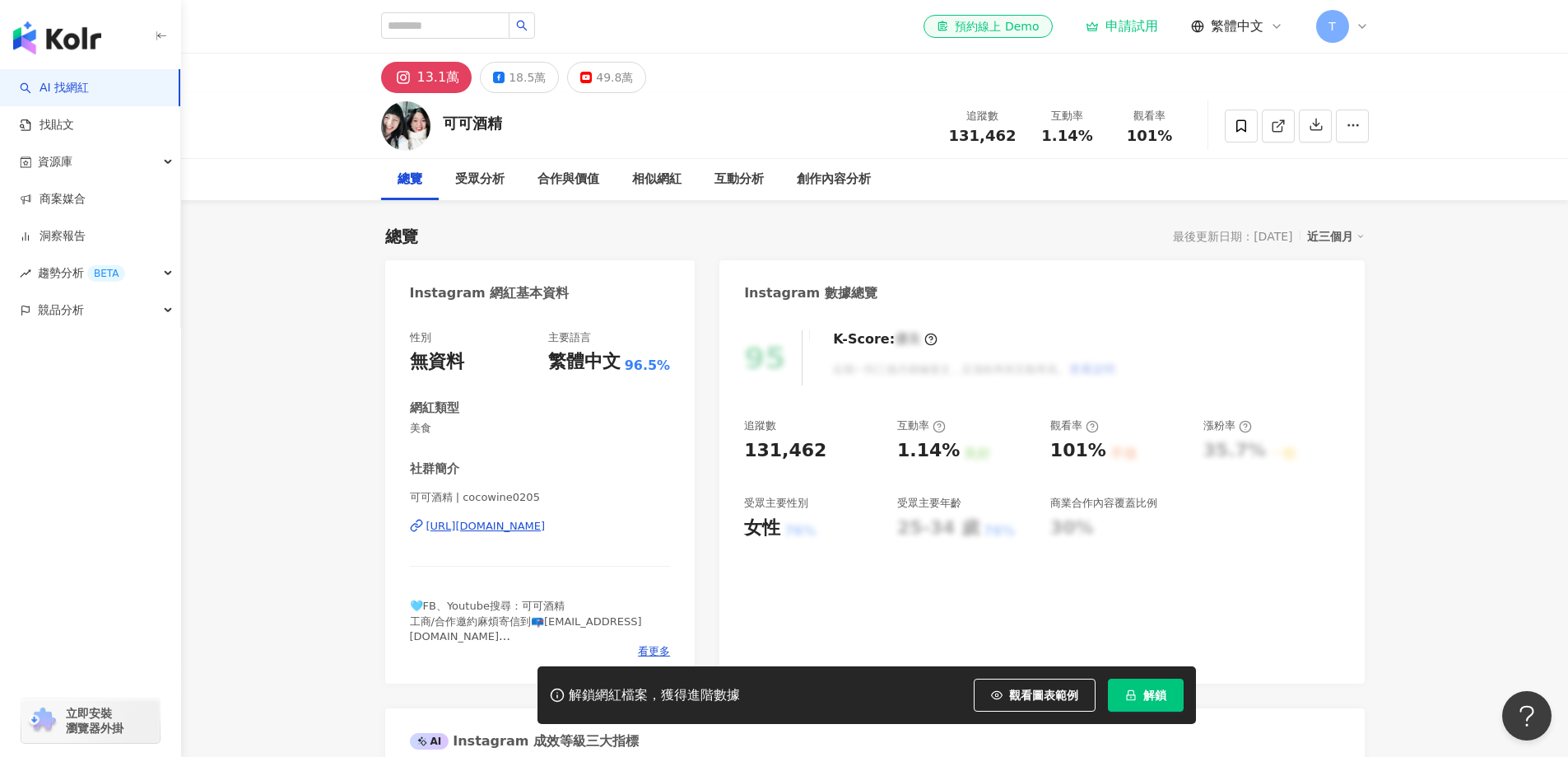
scroll to position [247, 0]
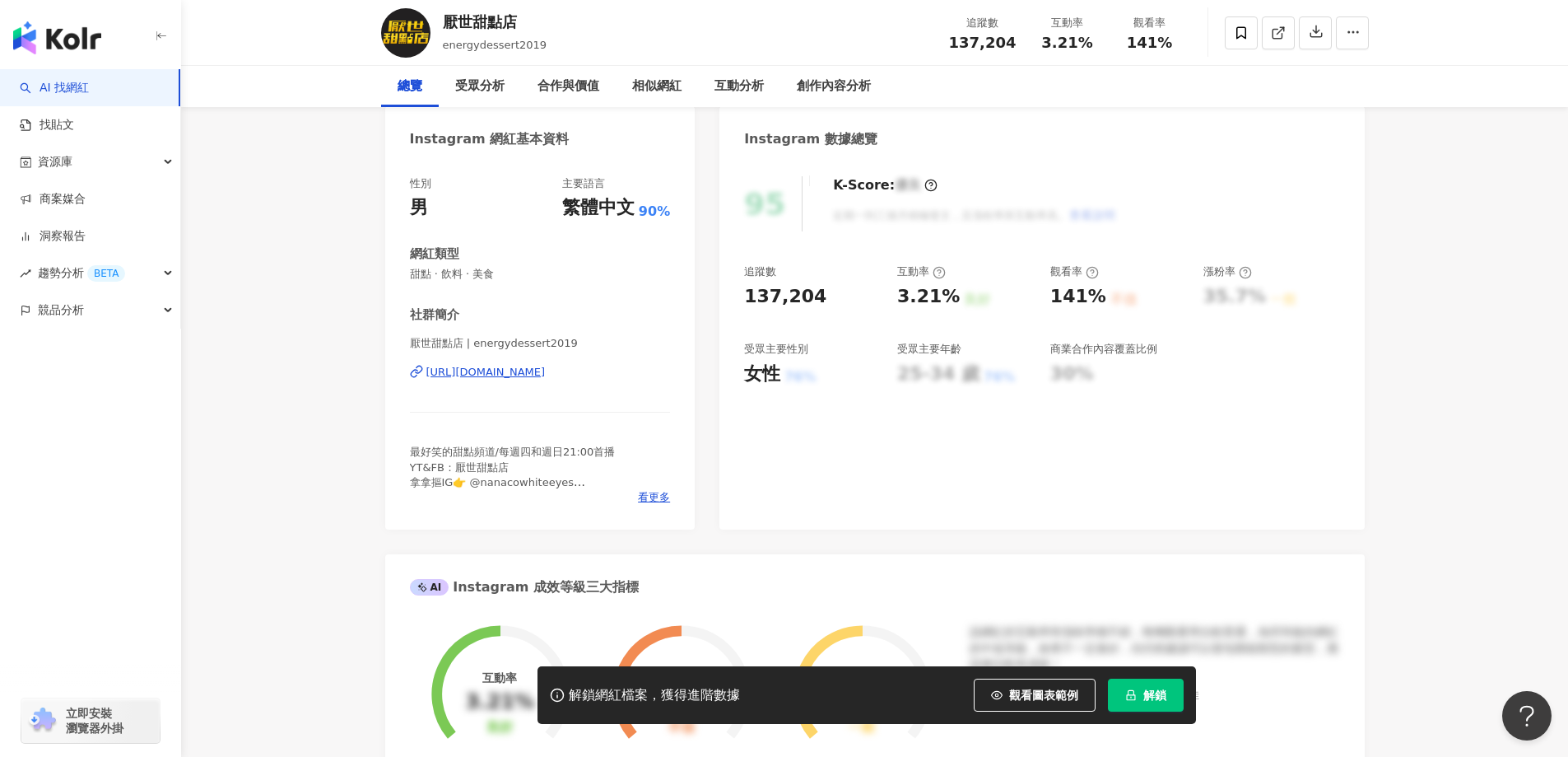
scroll to position [165, 0]
